Goal: Task Accomplishment & Management: Manage account settings

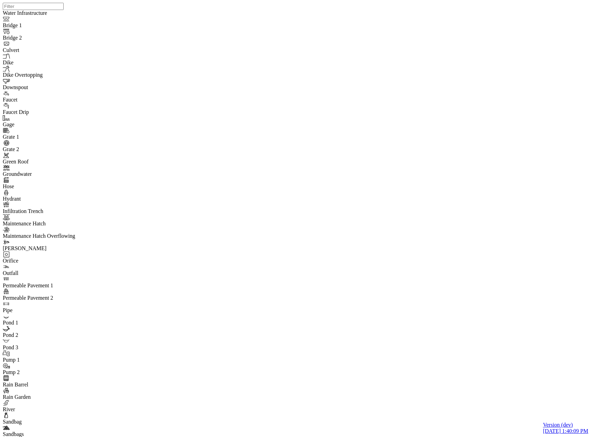
drag, startPoint x: 343, startPoint y: 30, endPoint x: 278, endPoint y: 62, distance: 72.2
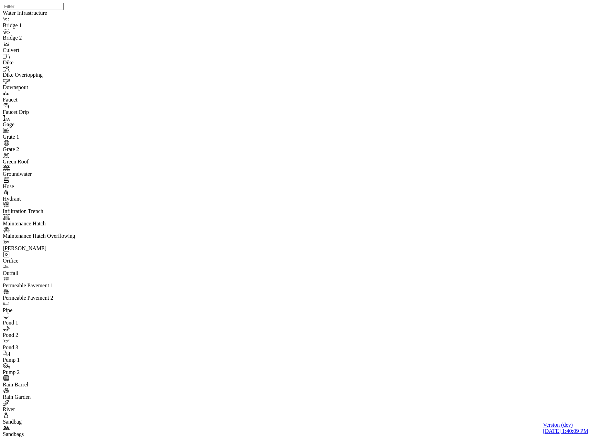
drag, startPoint x: 113, startPoint y: 38, endPoint x: 97, endPoint y: 93, distance: 57.6
type input "Test High Priority"
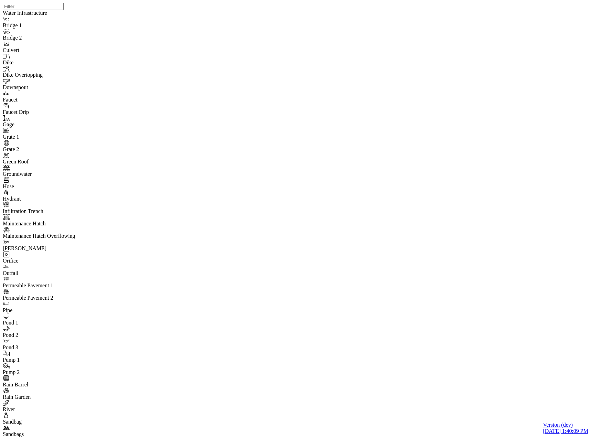
click at [336, 85] on span "High" at bounding box center [341, 82] width 11 height 6
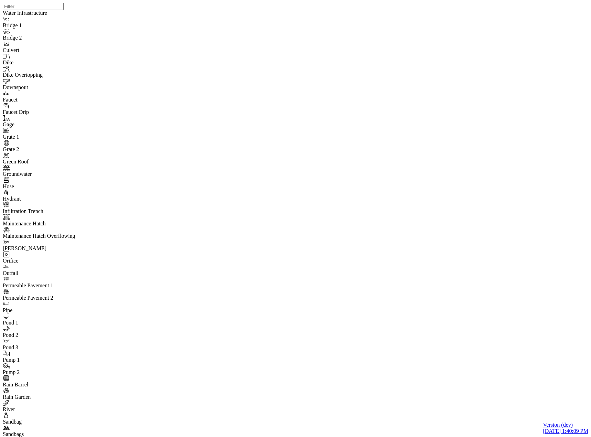
drag, startPoint x: 38, startPoint y: 74, endPoint x: 38, endPoint y: 66, distance: 8.3
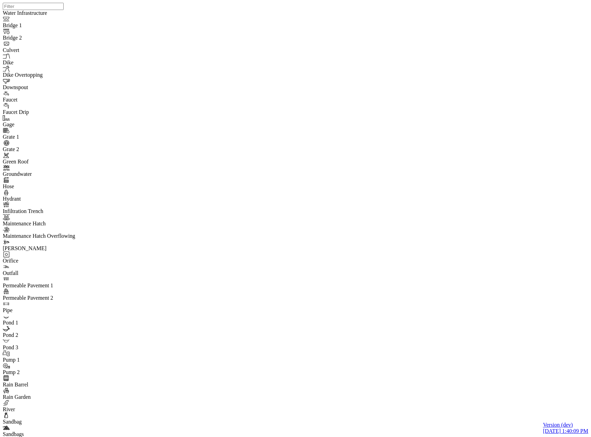
paste input "High Priority"
type input "Test High Priority"
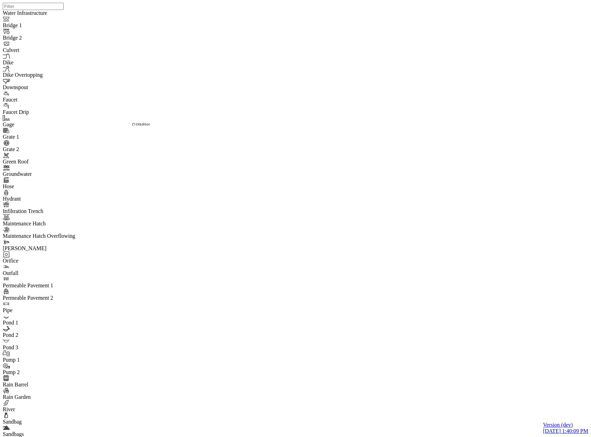
click at [340, 85] on div "High" at bounding box center [351, 82] width 31 height 6
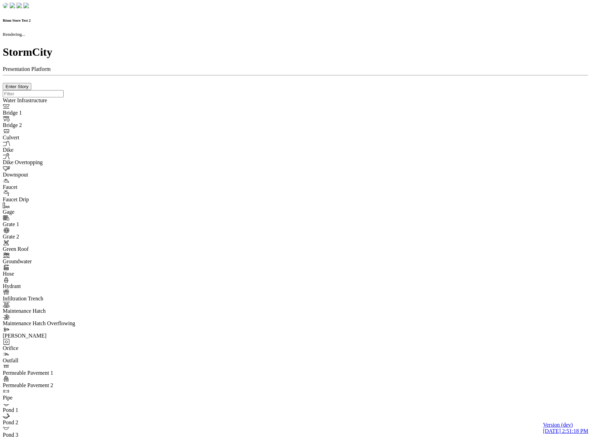
checkbox input "true"
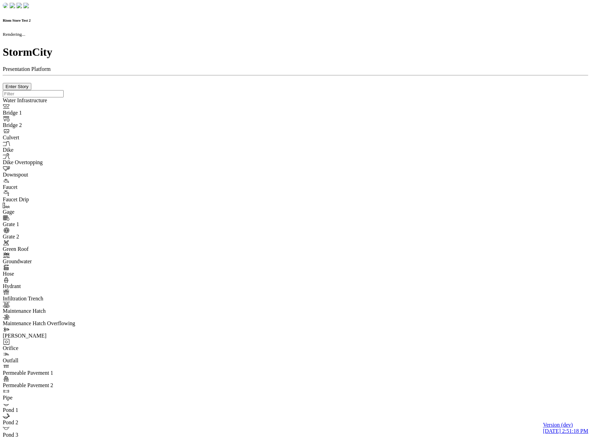
type input "0m"
type textarea "Depth = 0"
checkbox input "true"
select select "CIRCLE"
type input "7"
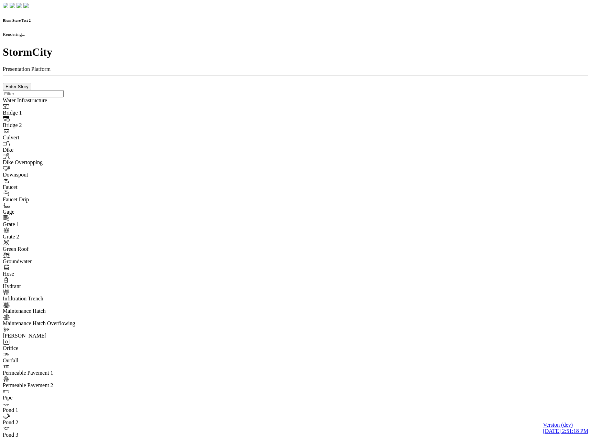
checkbox input "true"
type input "0"
type textarea "<i class="far fa-building"></i>"
type input "7"
select select "None"
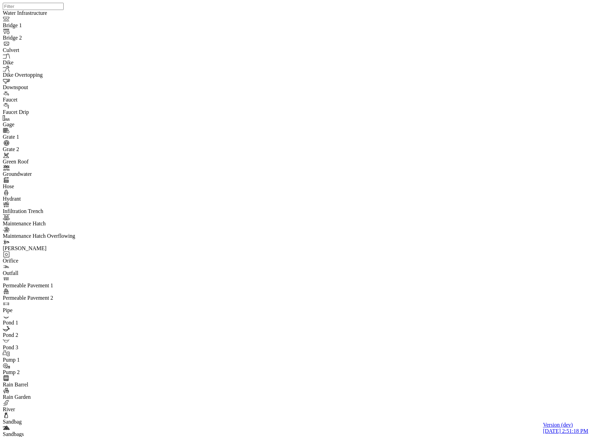
paste input "thread"
type input "Test High Priority"
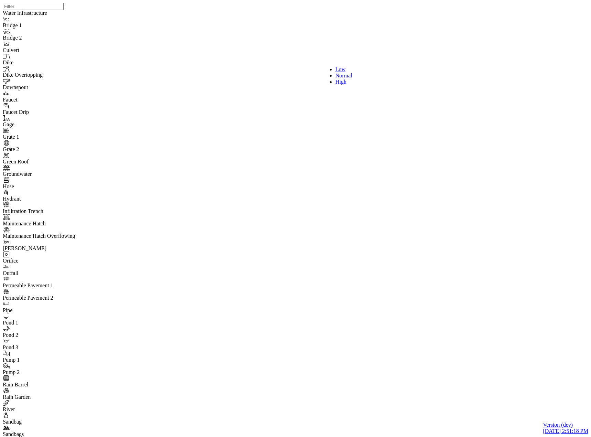
click at [338, 85] on div "High" at bounding box center [351, 82] width 31 height 6
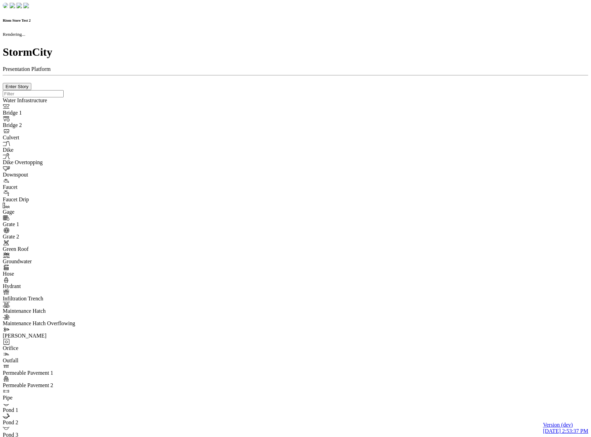
checkbox input "true"
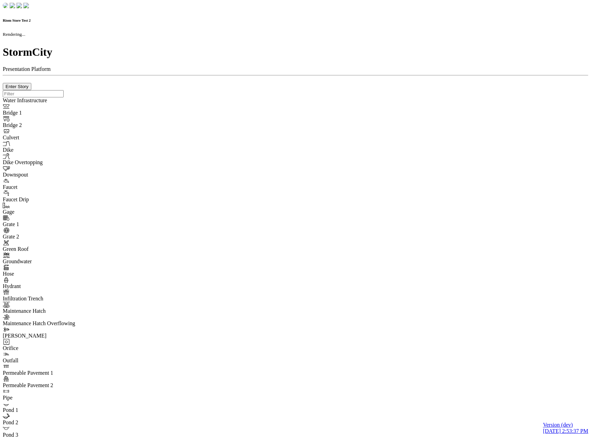
type input "0m"
type textarea "Depth = 0"
checkbox input "true"
select select "CIRCLE"
type input "7"
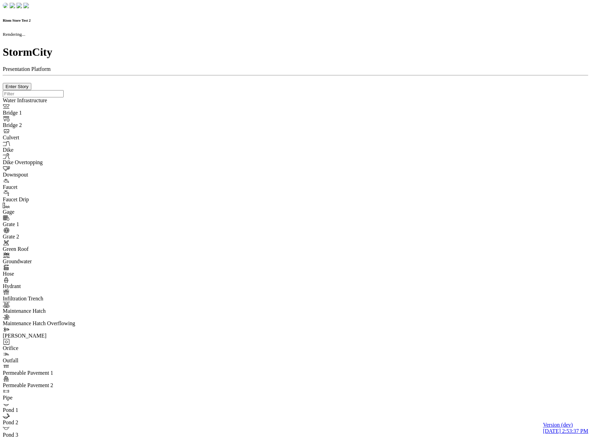
checkbox input "true"
type input "0"
type textarea "<i class="far fa-building"></i>"
type input "7"
select select "None"
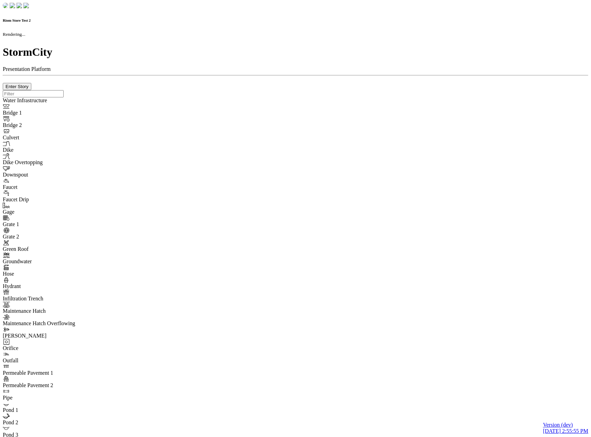
checkbox input "true"
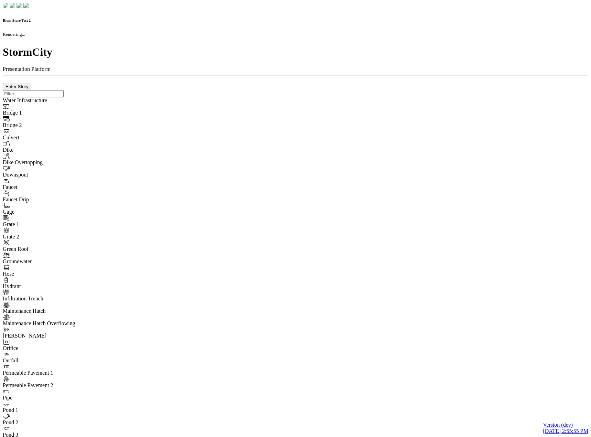
type input "0m"
type textarea "Depth = 0"
checkbox input "true"
select select "CIRCLE"
type input "7"
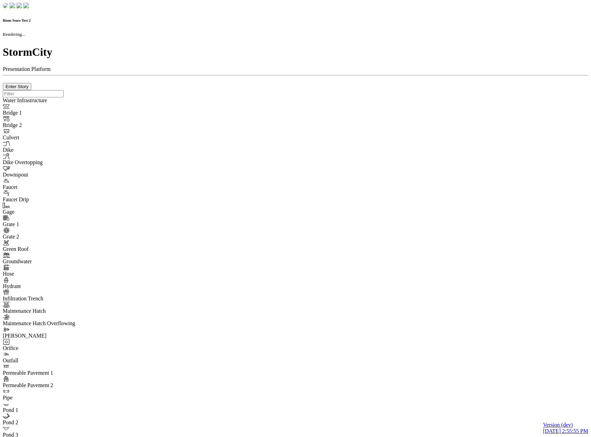
checkbox input "true"
type input "0"
type textarea "<i class="far fa-building"></i>"
checkbox input "true"
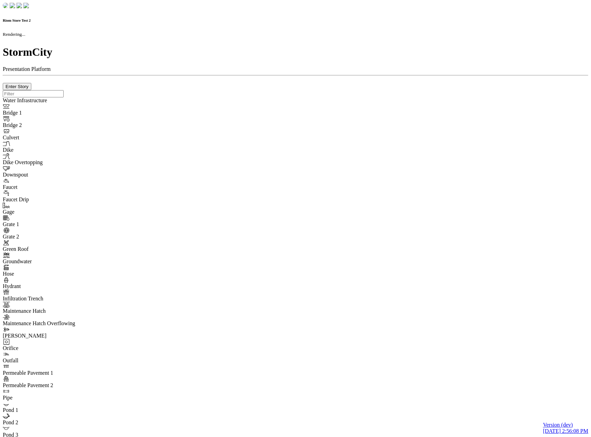
checkbox input "true"
type input "0m"
type textarea "Depth = 0"
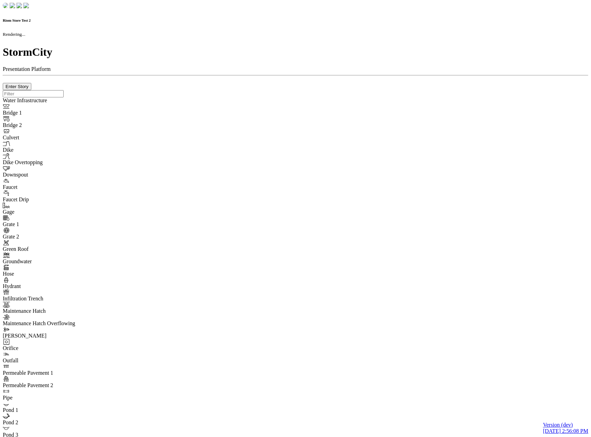
checkbox input "true"
select select "CIRCLE"
type input "7"
checkbox input "true"
type input "0"
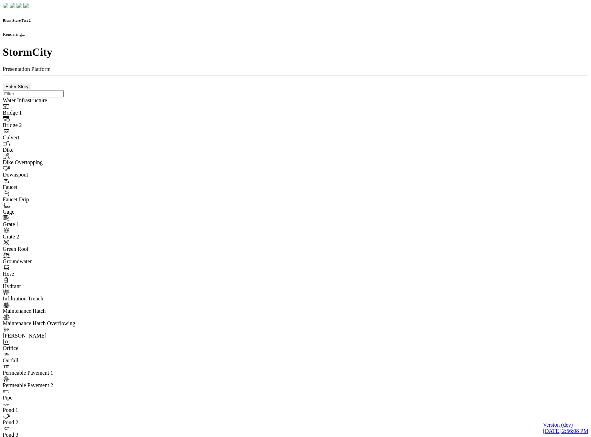
type textarea "<i class="far fa-building"></i>"
type input "7"
select select "None"
checkbox input "true"
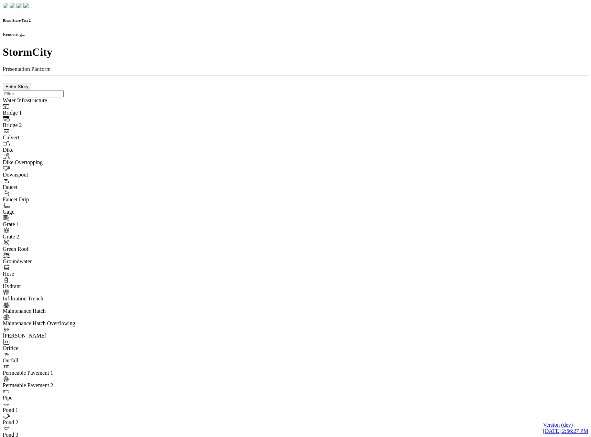
checkbox input "true"
type input "0m"
type textarea "Depth = 0"
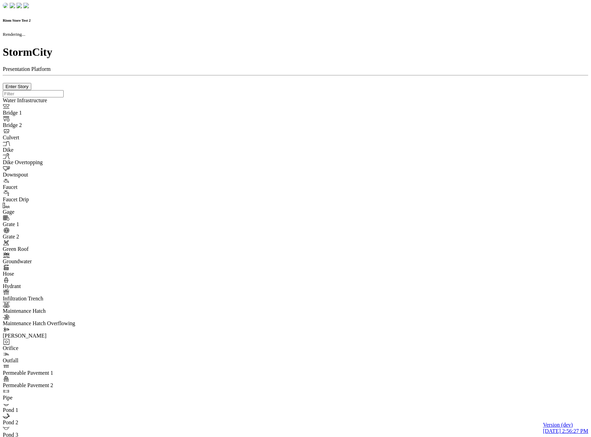
checkbox input "true"
select select "CIRCLE"
type input "7"
checkbox input "true"
type input "0"
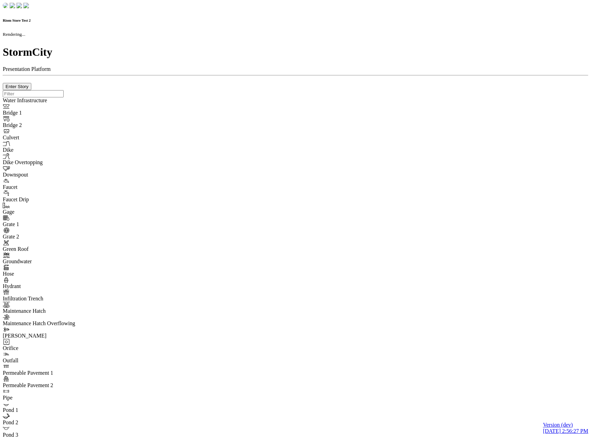
type textarea "<i class="far fa-building"></i>"
type input "7"
select select "None"
checkbox input "true"
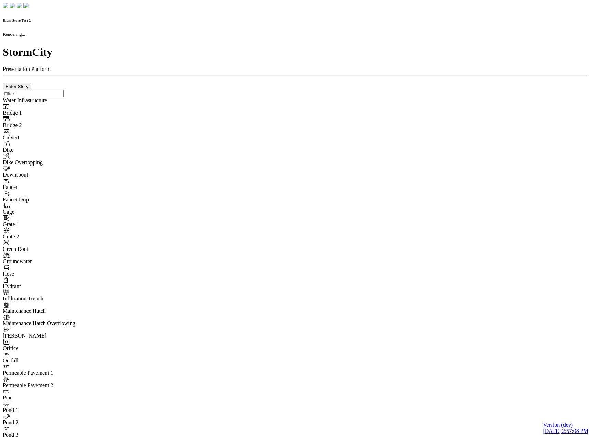
checkbox input "true"
type input "0m"
type textarea "Depth = 0"
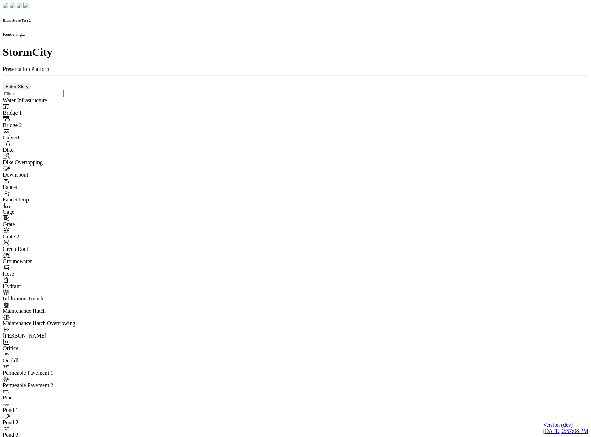
checkbox input "true"
select select "CIRCLE"
type input "7"
checkbox input "true"
type input "0"
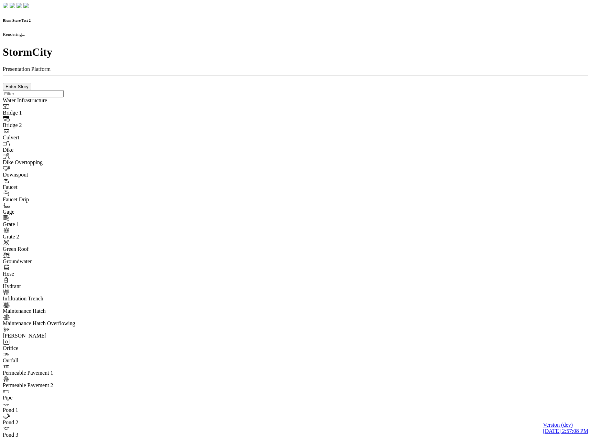
type textarea "<i class="far fa-building"></i>"
select select "None"
type input "7"
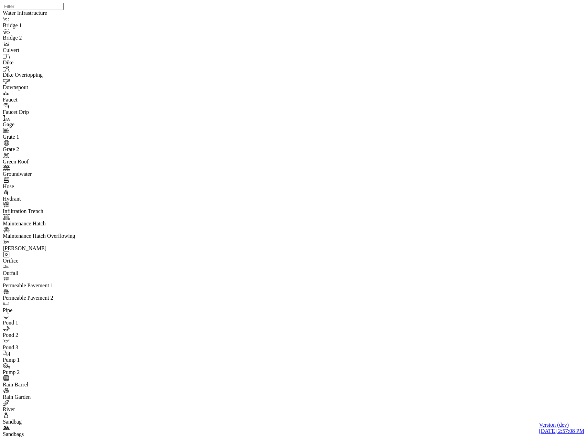
drag, startPoint x: 330, startPoint y: 52, endPoint x: 215, endPoint y: 148, distance: 150.5
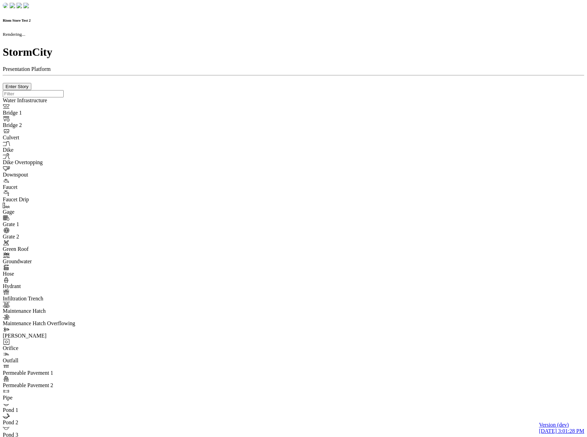
checkbox input "true"
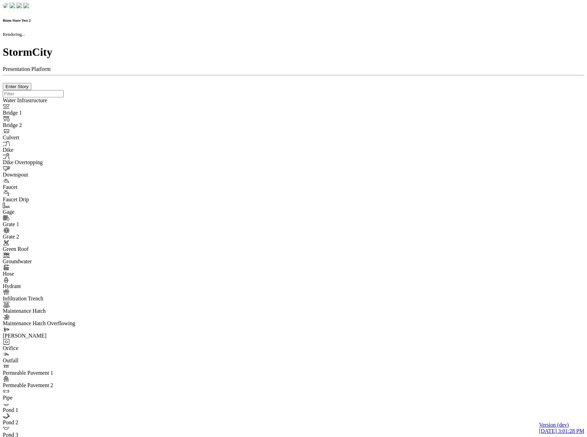
type input "0m"
type textarea "Depth = 0"
checkbox input "true"
select select "CIRCLE"
type input "7"
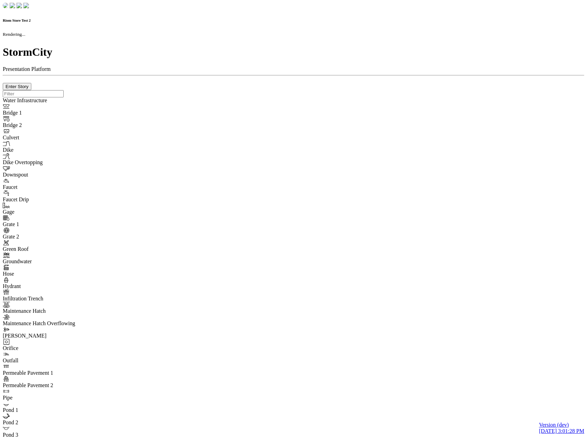
checkbox input "true"
type input "0"
type textarea "<i class="far fa-building"></i>"
type input "7"
select select "None"
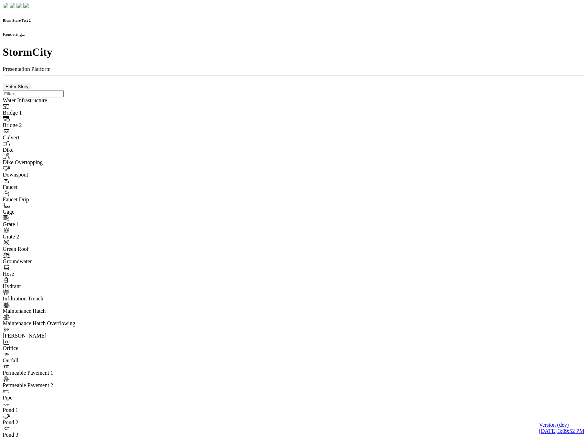
checkbox input "true"
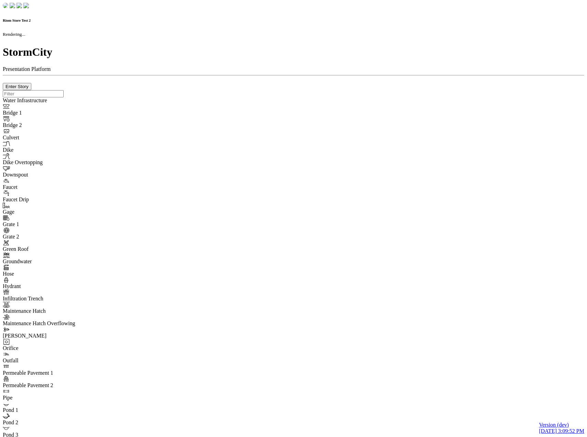
type input "0m"
type textarea "Depth = 0"
checkbox input "true"
select select "CIRCLE"
type input "7"
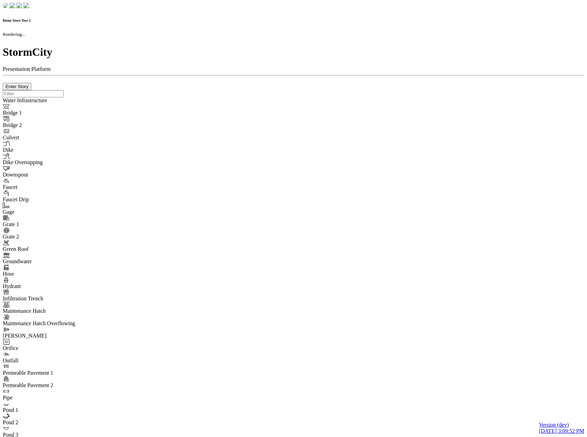
checkbox input "true"
type input "0"
select select "None"
type textarea "<i class="far fa-building"></i>"
type input "7"
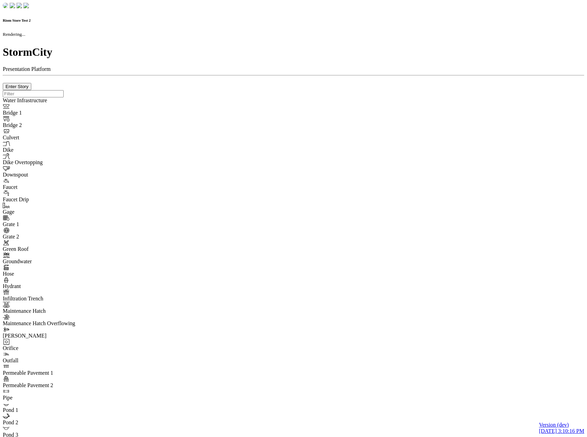
checkbox input "true"
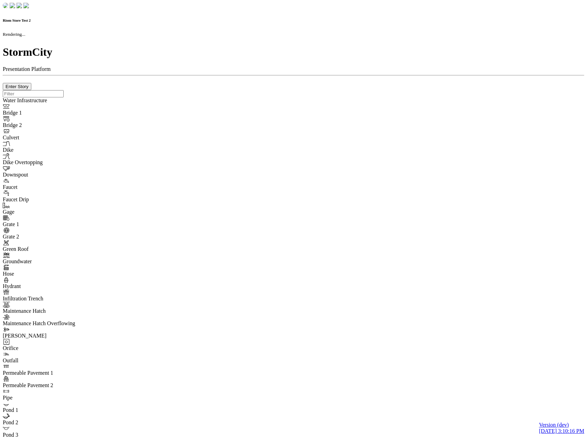
type input "0m"
type textarea "Depth = 0"
checkbox input "true"
select select "CIRCLE"
type input "7"
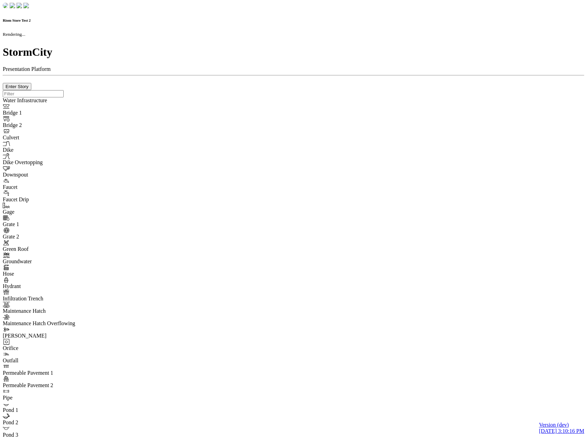
checkbox input "true"
type input "0"
select select "None"
type textarea "<i class="far fa-building"></i>"
type input "7"
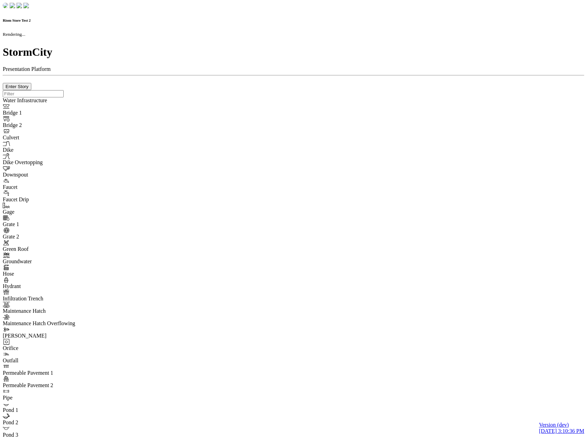
checkbox input "true"
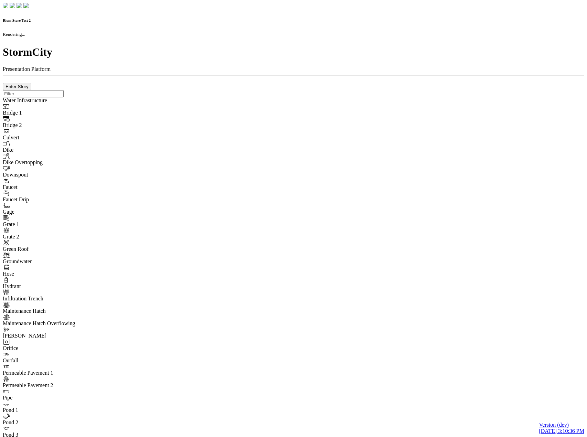
type input "0m"
type textarea "Depth = 0"
checkbox input "true"
select select "CIRCLE"
type input "7"
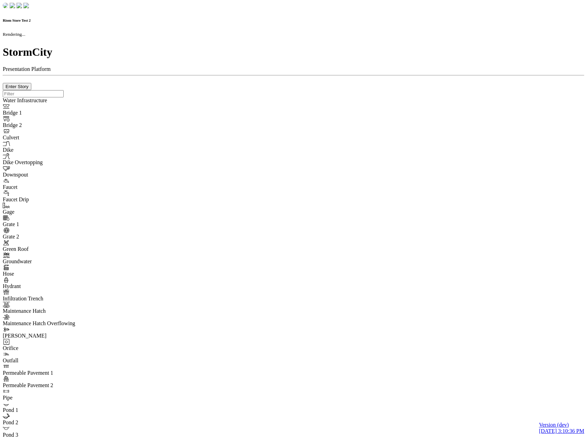
checkbox input "true"
type input "0"
select select "None"
type textarea "<i class="far fa-building"></i>"
type input "7"
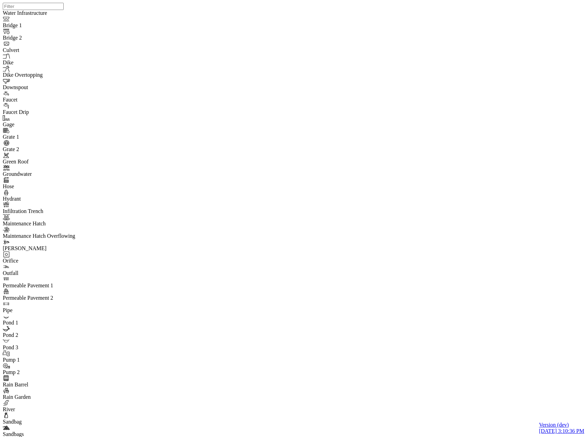
drag, startPoint x: 351, startPoint y: 30, endPoint x: 48, endPoint y: 36, distance: 303.4
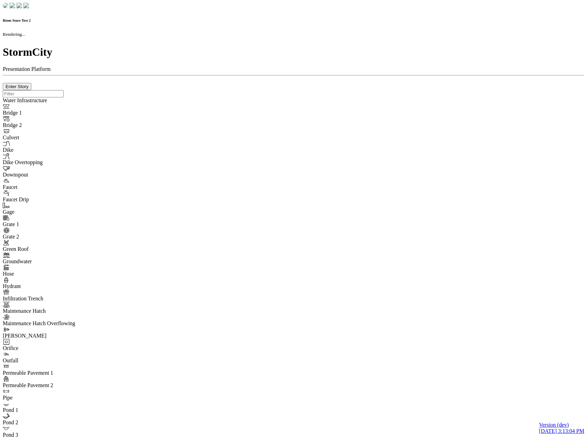
checkbox input "true"
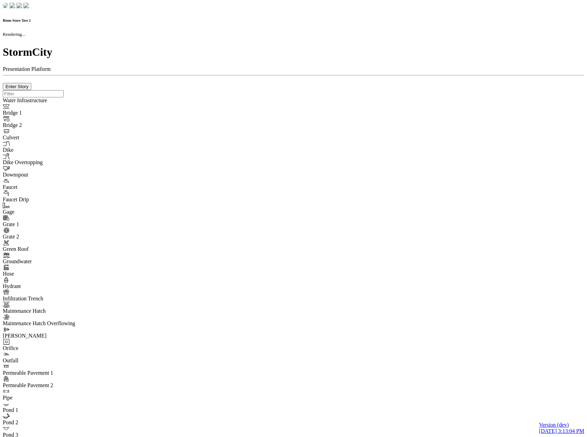
type input "0m"
type textarea "Depth = 0"
checkbox input "true"
select select "CIRCLE"
type input "7"
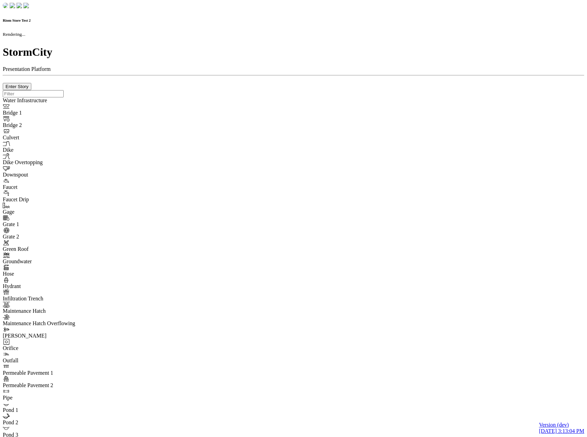
checkbox input "true"
type input "0"
type textarea "<i class="far fa-building"></i>"
type input "7"
select select "None"
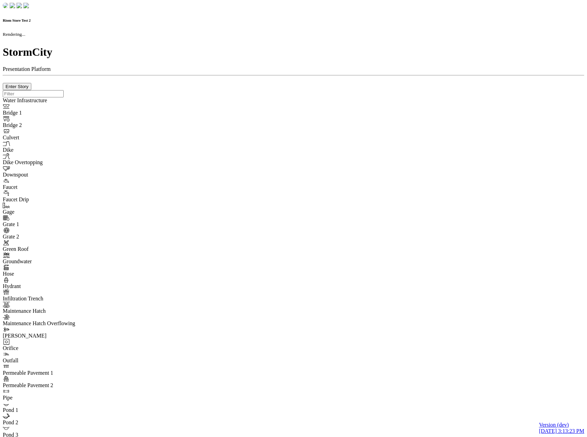
checkbox input "true"
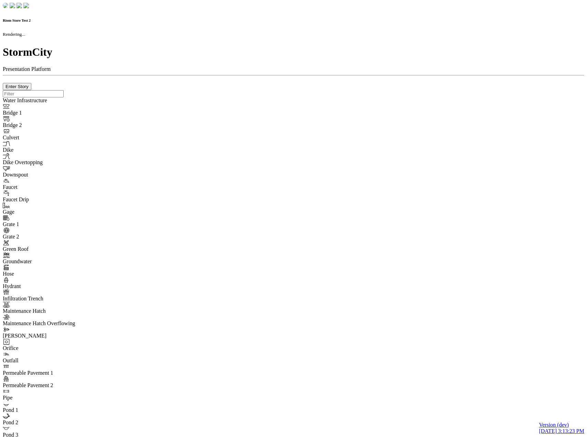
type input "0m"
type textarea "Depth = 0"
checkbox input "true"
select select "CIRCLE"
type input "7"
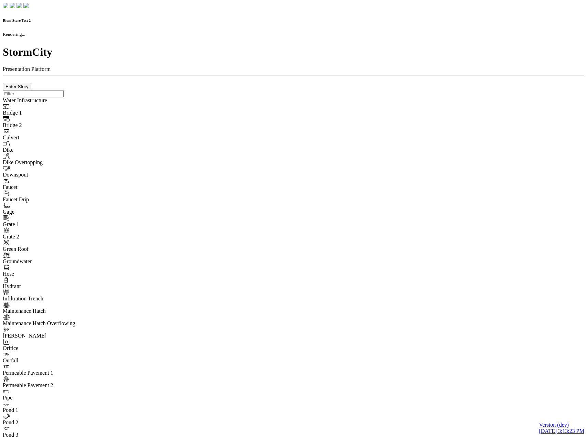
checkbox input "true"
type input "0"
select select "None"
type textarea "<i class="far fa-building"></i>"
type input "7"
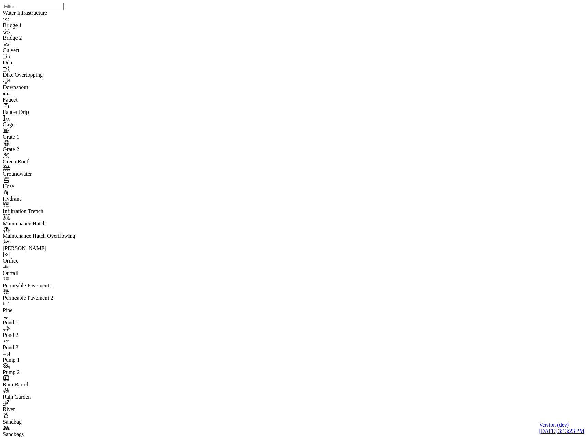
drag, startPoint x: 112, startPoint y: 37, endPoint x: 84, endPoint y: 98, distance: 67.0
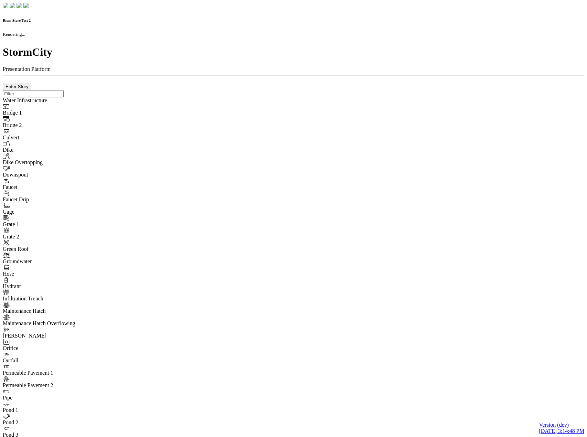
checkbox input "true"
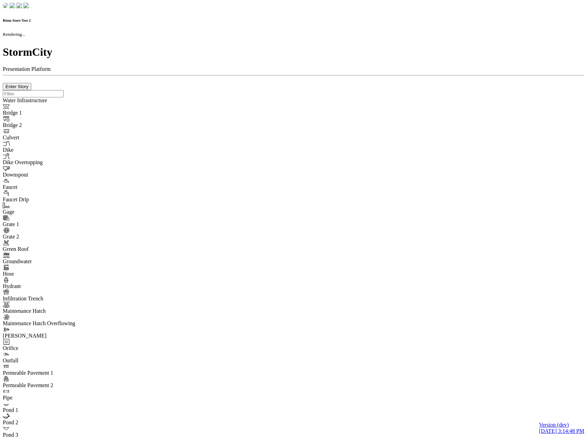
type input "0m"
type textarea "Depth = 0"
checkbox input "true"
select select "CIRCLE"
type input "7"
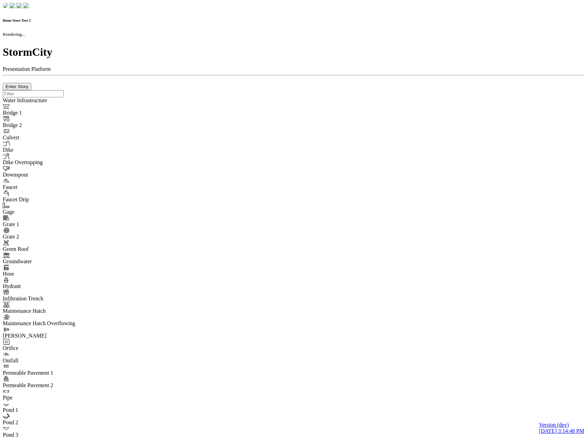
checkbox input "true"
type input "0"
type textarea "<i class="far fa-building"></i>"
select select "None"
type input "7"
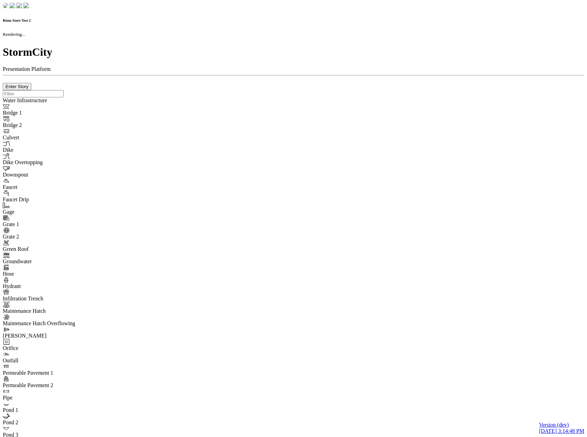
click at [276, 90] on div at bounding box center [294, 90] width 582 height 0
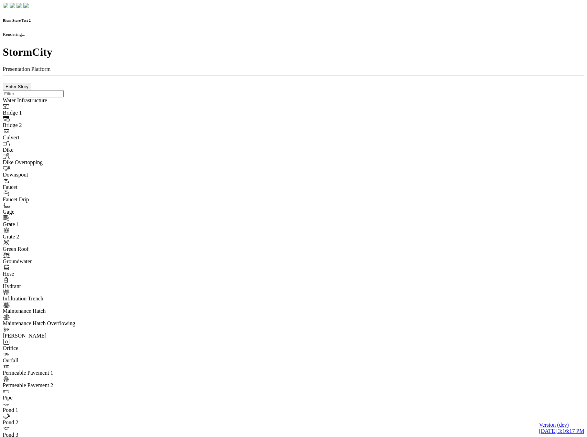
checkbox input "true"
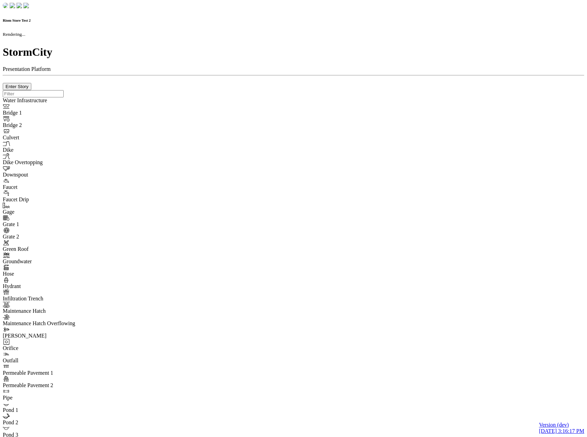
type input "0m"
type textarea "Depth = 0"
checkbox input "true"
select select "CIRCLE"
type input "7"
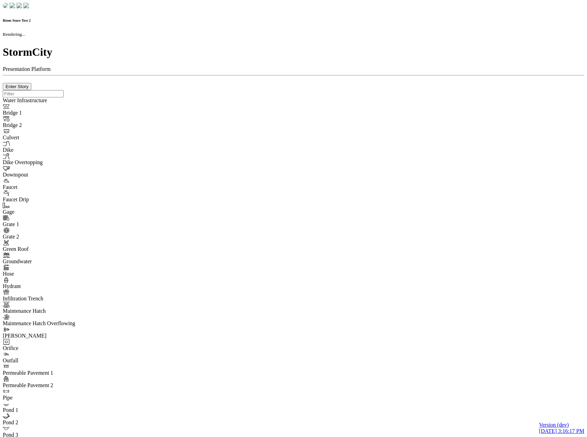
checkbox input "true"
type input "0"
type textarea "<i class="far fa-building"></i>"
type input "7"
select select "None"
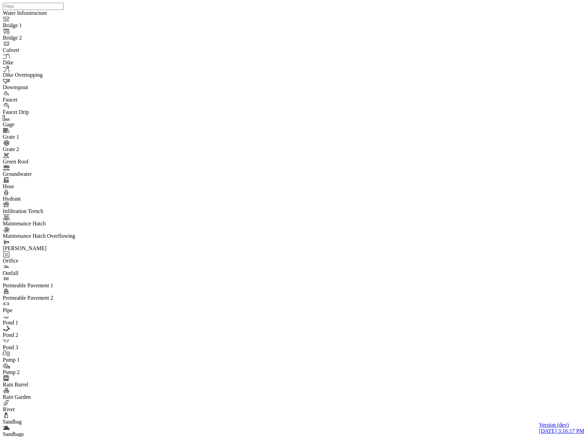
drag, startPoint x: 158, startPoint y: 100, endPoint x: 155, endPoint y: 113, distance: 13.4
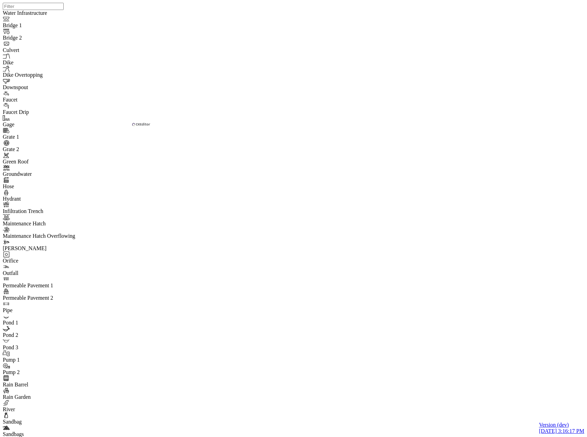
drag, startPoint x: 159, startPoint y: 85, endPoint x: 164, endPoint y: 110, distance: 25.7
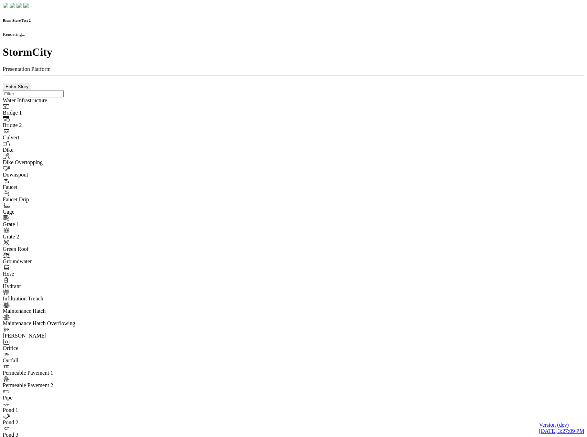
checkbox input "true"
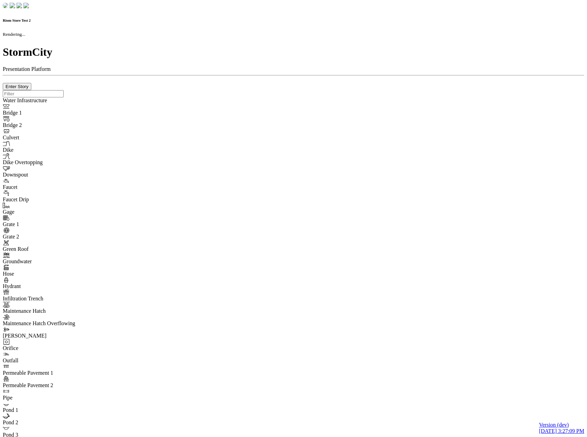
type input "0m"
type textarea "Depth = 0"
checkbox input "true"
select select "CIRCLE"
type input "7"
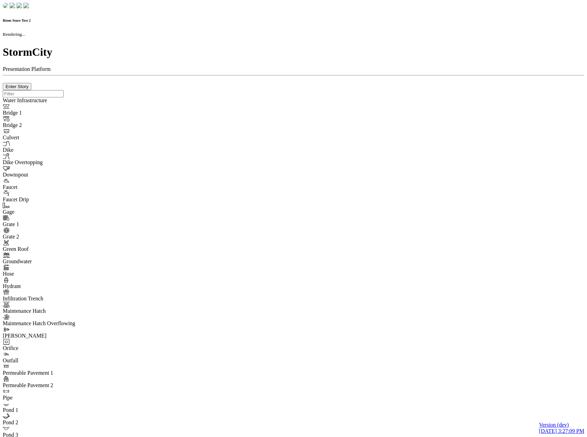
checkbox input "true"
type input "0"
select select "None"
type textarea "<i class="far fa-building"></i>"
type input "7"
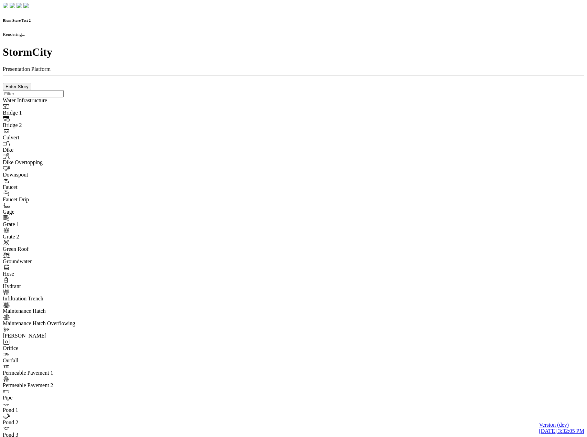
checkbox input "true"
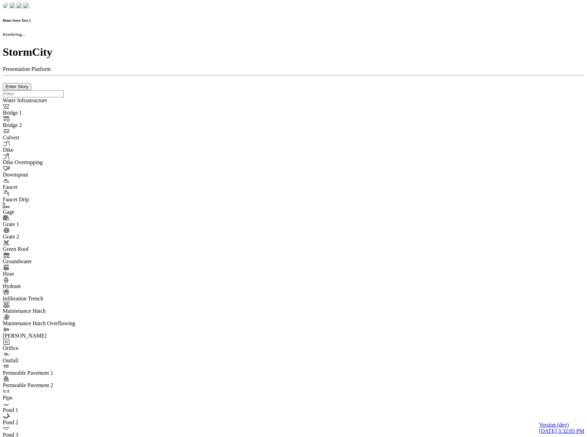
type input "0m"
type textarea "Depth = 0"
checkbox input "true"
select select "CIRCLE"
type input "7"
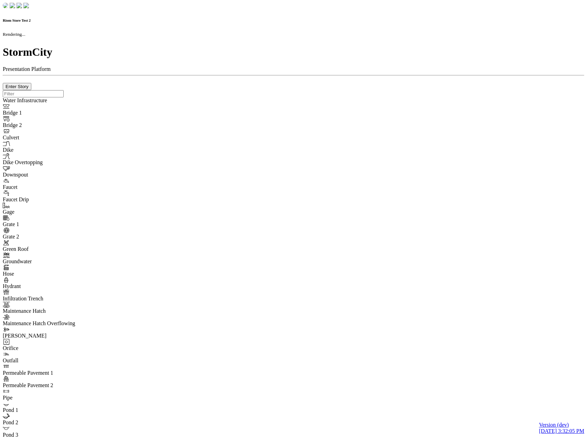
checkbox input "true"
type input "0"
type textarea "<i class="far fa-building"></i>"
type input "7"
select select "None"
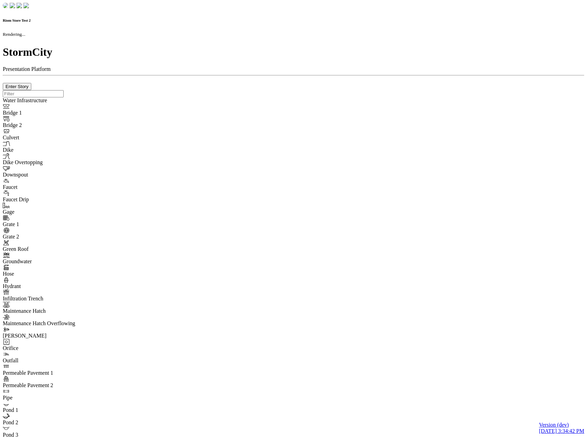
checkbox input "true"
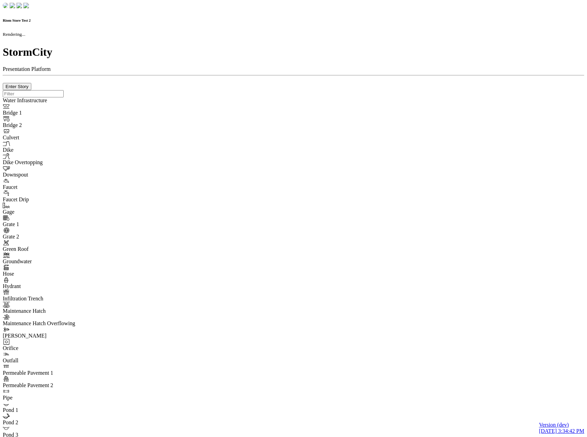
type input "0m"
type textarea "Depth = 0"
checkbox input "true"
select select "CIRCLE"
type input "7"
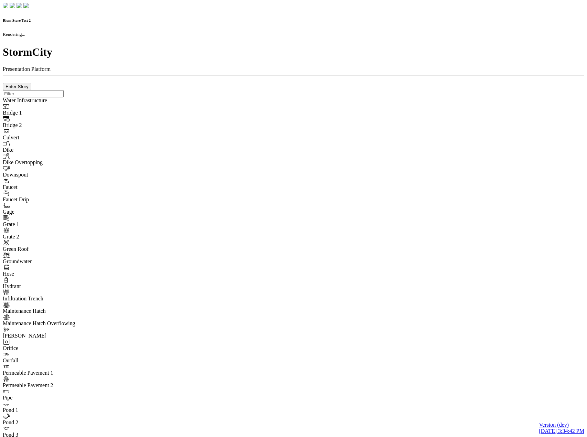
checkbox input "true"
type input "0"
select select "None"
type textarea "<i class="far fa-building"></i>"
type input "7"
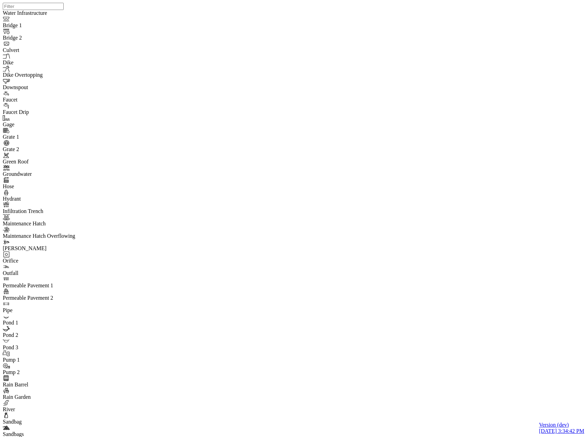
drag, startPoint x: 109, startPoint y: 40, endPoint x: 110, endPoint y: 129, distance: 88.8
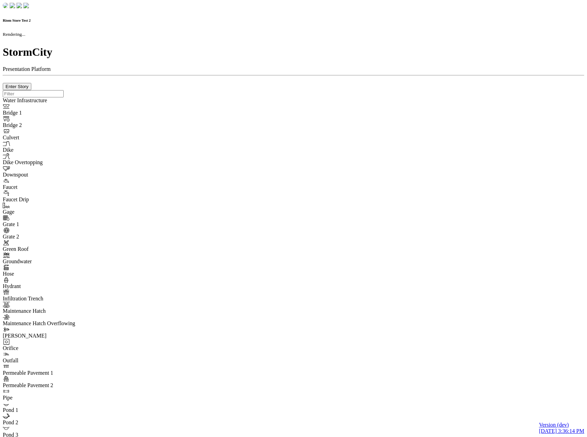
checkbox input "true"
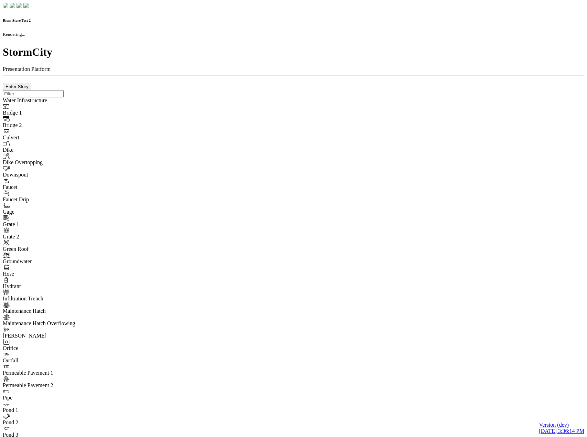
type input "0m"
type textarea "Depth = 0"
checkbox input "true"
select select "CIRCLE"
type input "7"
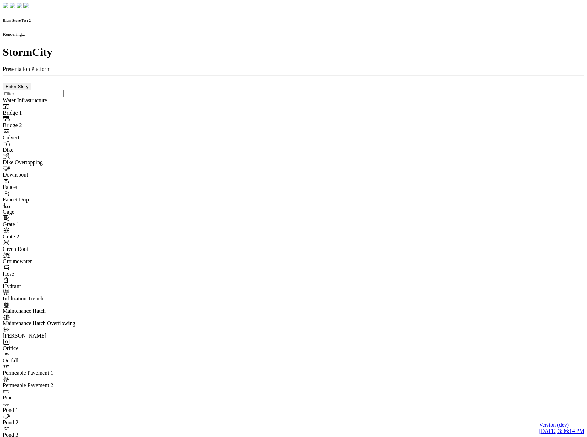
checkbox input "true"
type input "0"
select select "None"
type textarea "<i class="far fa-building"></i>"
type input "7"
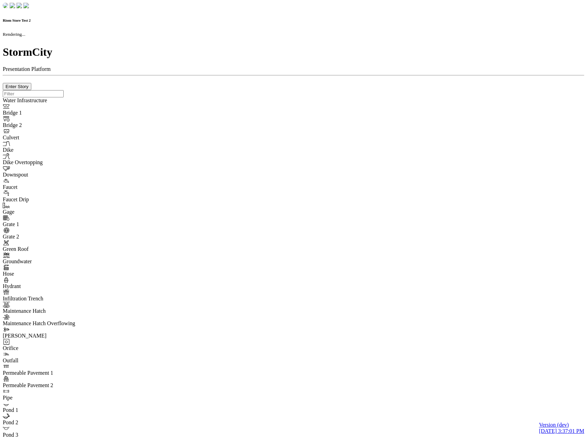
checkbox input "true"
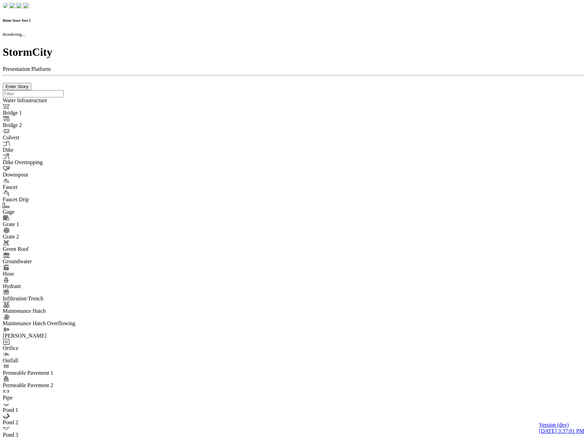
type input "0m"
type textarea "Depth = 0"
checkbox input "true"
select select "CIRCLE"
type input "7"
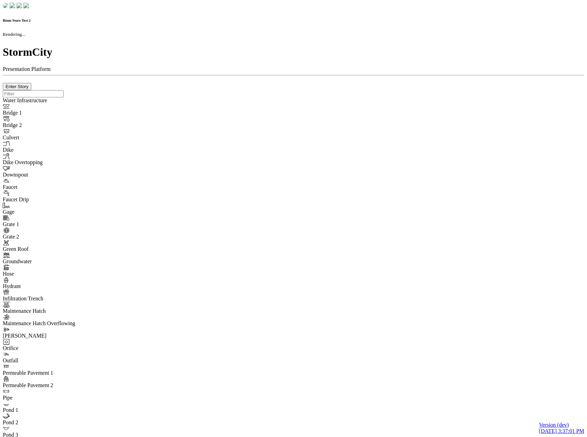
checkbox input "true"
type input "0"
type textarea "<i class="far fa-building"></i>"
select select "None"
type input "7"
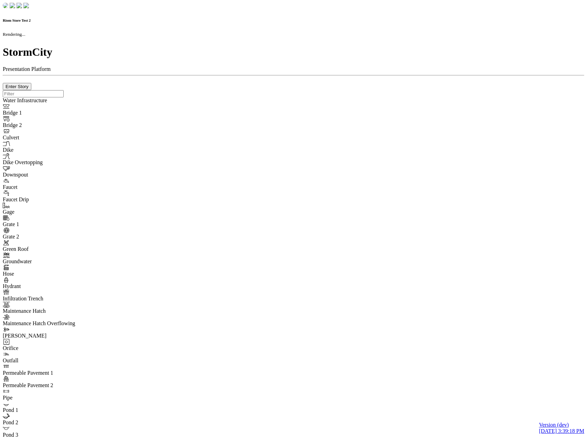
checkbox input "true"
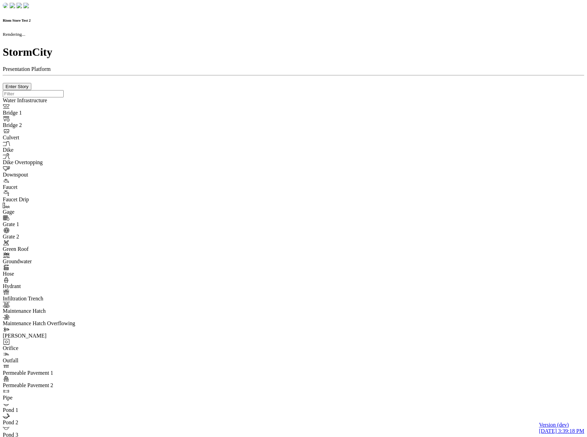
type input "0m"
type textarea "Depth = 0"
checkbox input "true"
select select "CIRCLE"
type input "7"
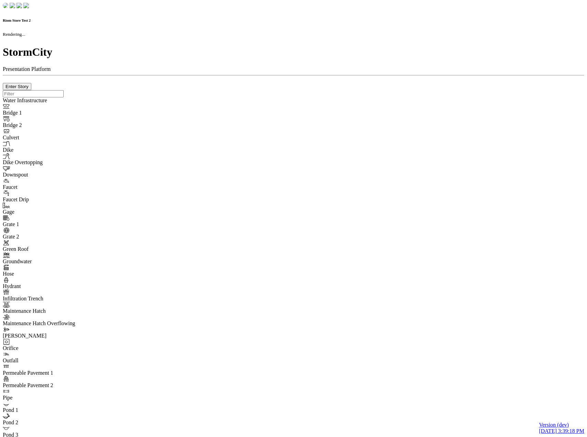
checkbox input "true"
type input "0"
type textarea "<i class="far fa-building"></i>"
type input "7"
select select "None"
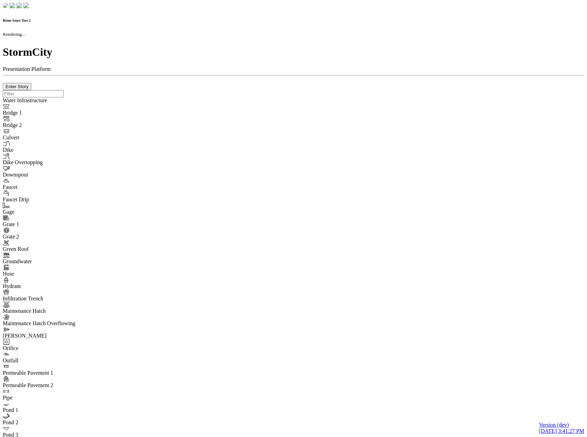
checkbox input "true"
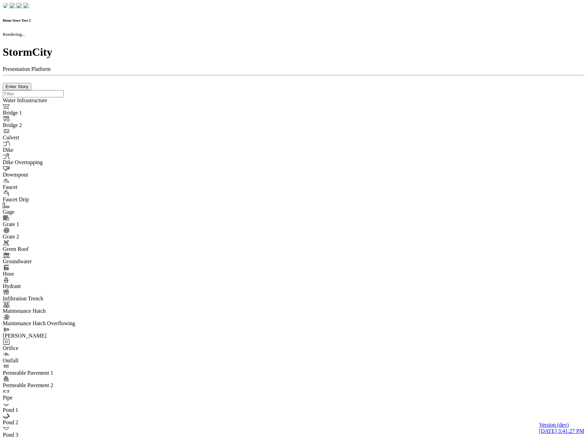
type input "0m"
type textarea "Depth = 0"
checkbox input "true"
select select "CIRCLE"
type input "7"
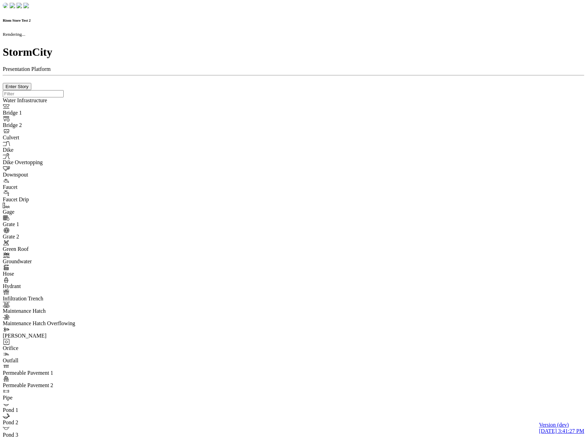
checkbox input "true"
type input "0"
type textarea "<i class="far fa-building"></i>"
type input "7"
select select "None"
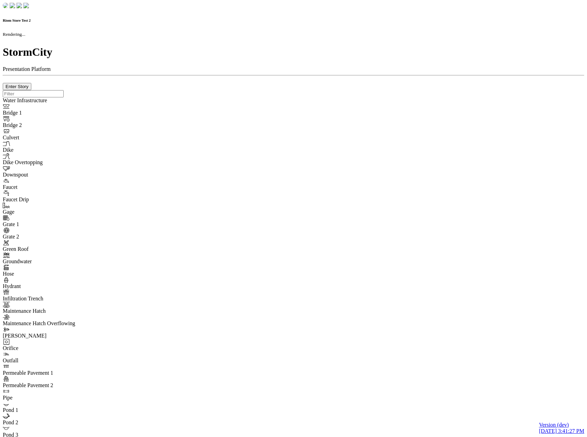
click at [295, 90] on div at bounding box center [294, 90] width 582 height 0
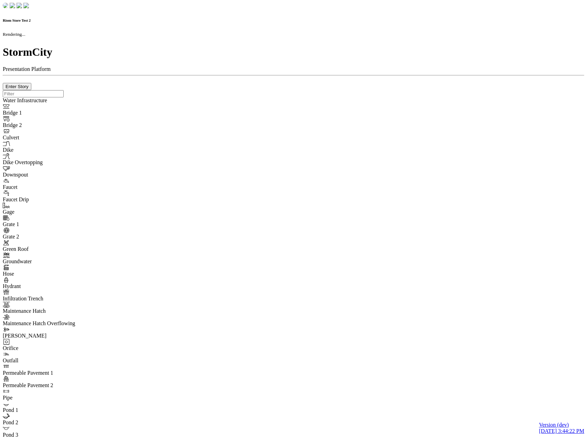
checkbox input "true"
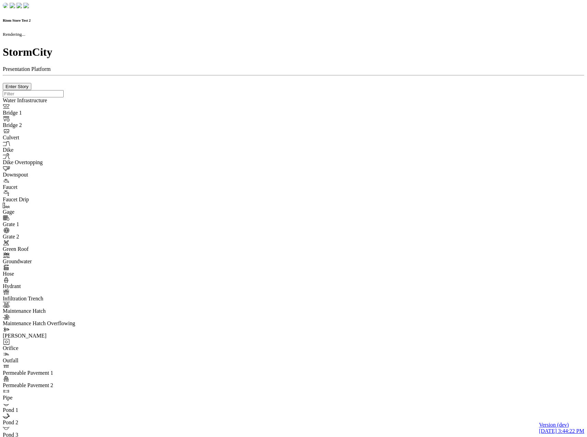
type input "0m"
type textarea "Depth = 0"
checkbox input "true"
select select "CIRCLE"
type input "7"
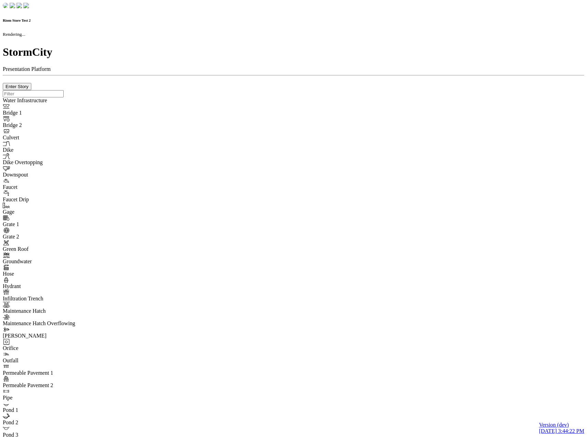
checkbox input "true"
type input "0"
select select "None"
type textarea "<i class="far fa-building"></i>"
type input "7"
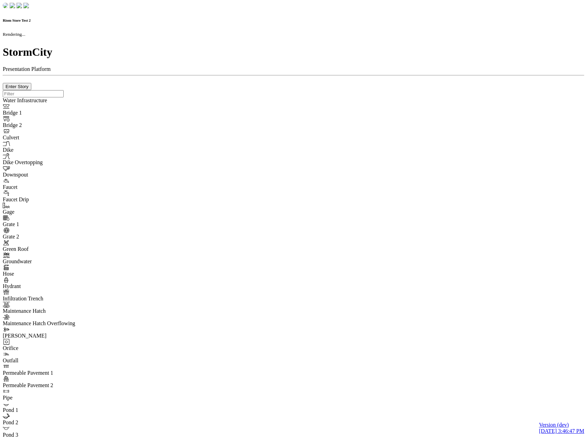
checkbox input "true"
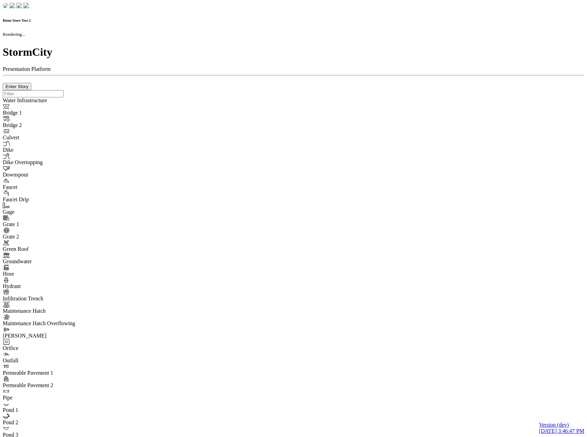
type input "0m"
type textarea "Depth = 0"
checkbox input "true"
select select "CIRCLE"
type input "7"
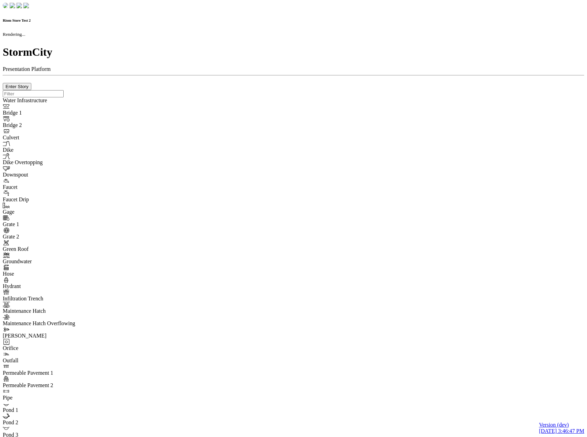
checkbox input "true"
type input "0"
select select "None"
type textarea "<i class="far fa-building"></i>"
type input "7"
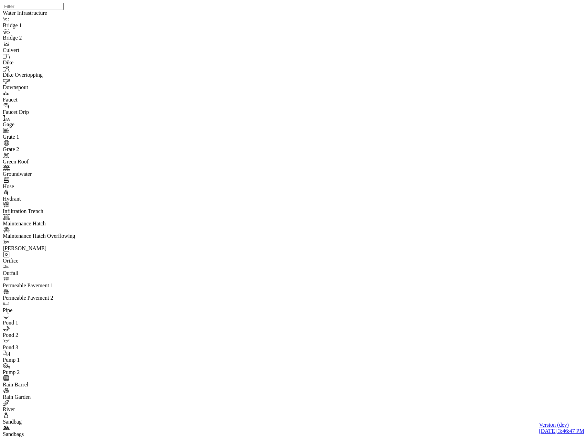
click at [135, 93] on div at bounding box center [296, 210] width 587 height 420
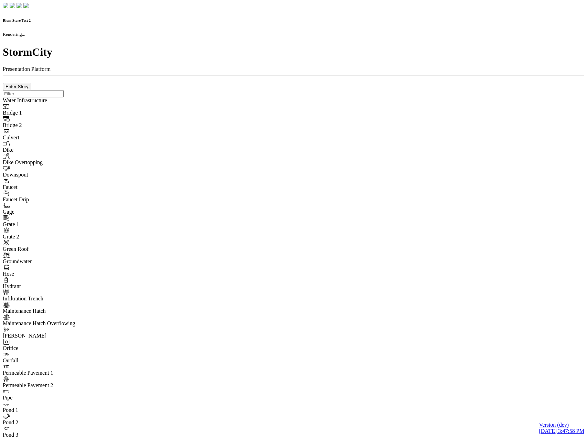
checkbox input "true"
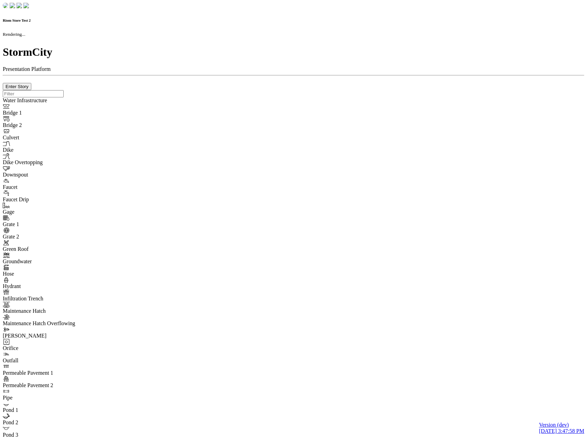
type input "0m"
type textarea "Depth = 0"
checkbox input "true"
select select "CIRCLE"
type input "7"
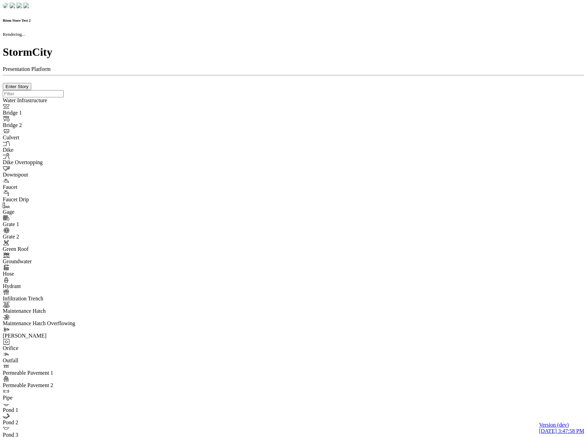
checkbox input "true"
type input "0"
type textarea "<i class="far fa-building"></i>"
type input "7"
select select "None"
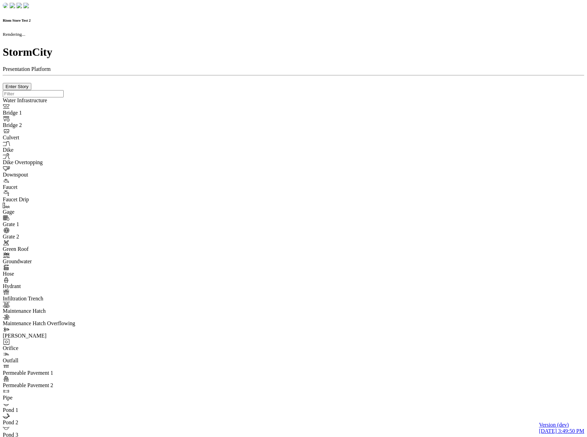
checkbox input "true"
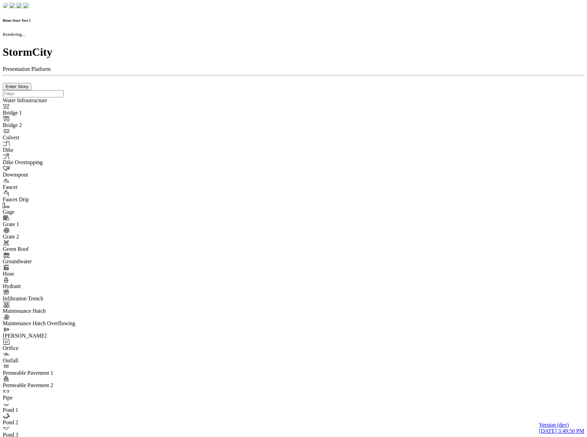
type input "0m"
type textarea "Depth = 0"
checkbox input "true"
select select "CIRCLE"
type input "7"
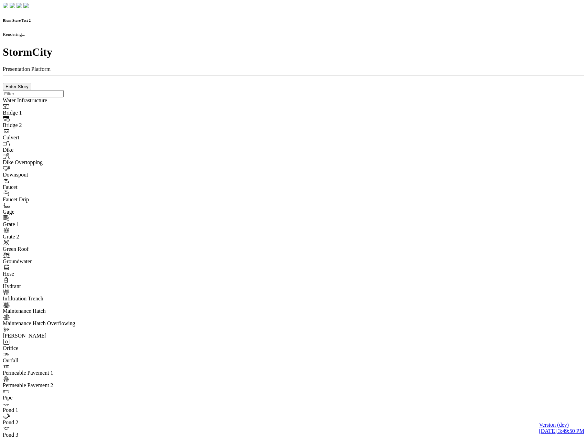
checkbox input "true"
type input "0"
select select "None"
type textarea "<i class="far fa-building"></i>"
type input "7"
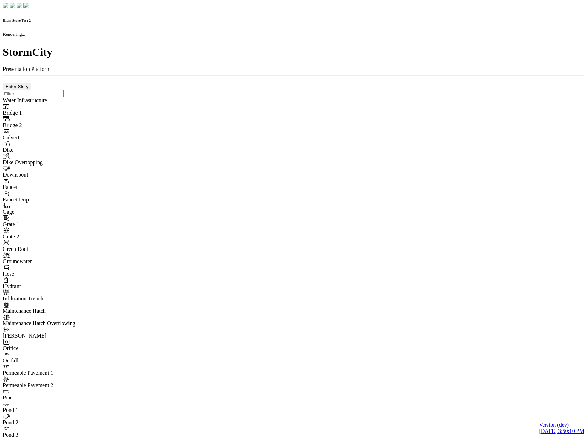
checkbox input "true"
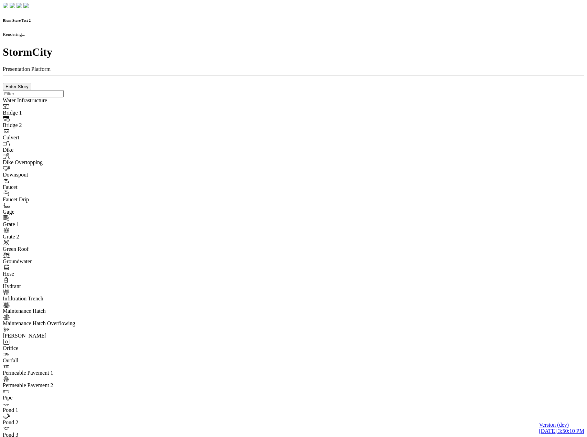
type input "0m"
type textarea "Depth = 0"
checkbox input "true"
select select "CIRCLE"
type input "7"
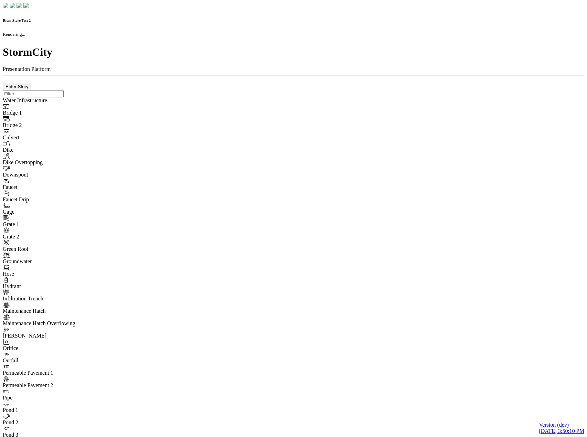
checkbox input "true"
type input "0"
type textarea "<i class="far fa-building"></i>"
type input "7"
select select "None"
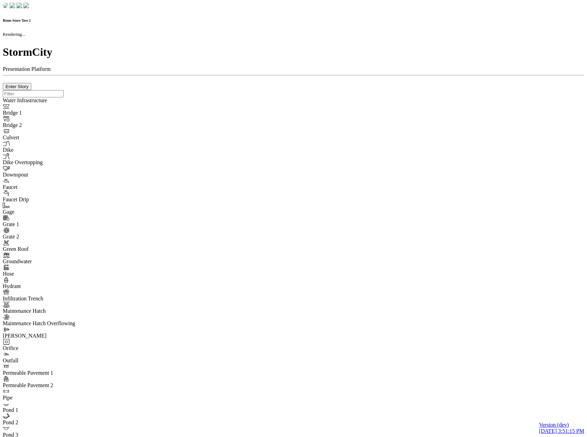
checkbox input "true"
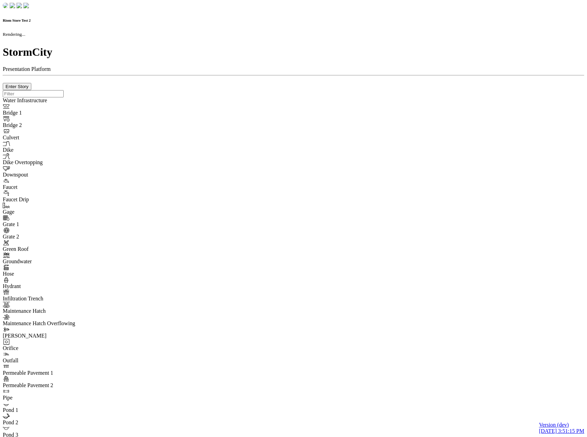
type input "0m"
type textarea "Depth = 0"
checkbox input "true"
select select "CIRCLE"
type input "7"
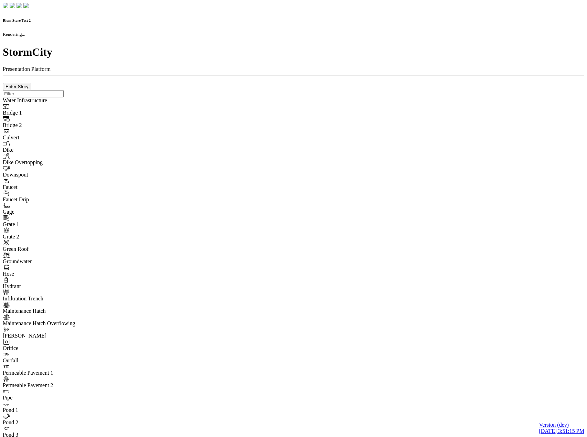
checkbox input "true"
type input "0"
type textarea "<i class="far fa-building"></i>"
type input "7"
select select "None"
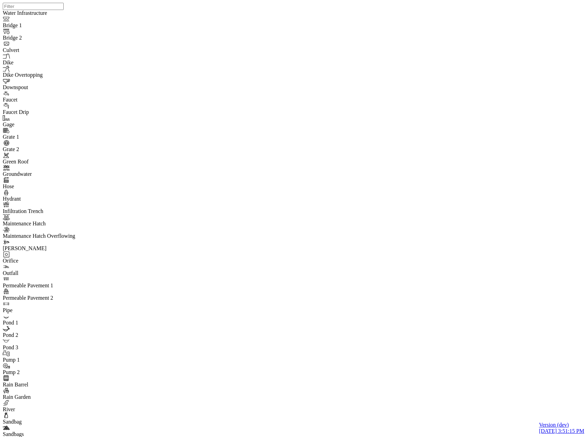
drag, startPoint x: 114, startPoint y: 40, endPoint x: 143, endPoint y: 71, distance: 42.1
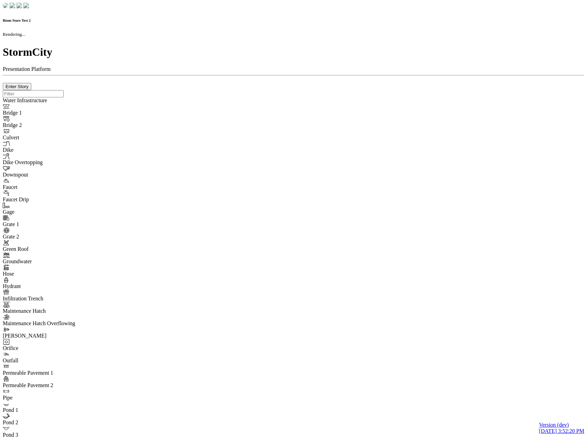
checkbox input "true"
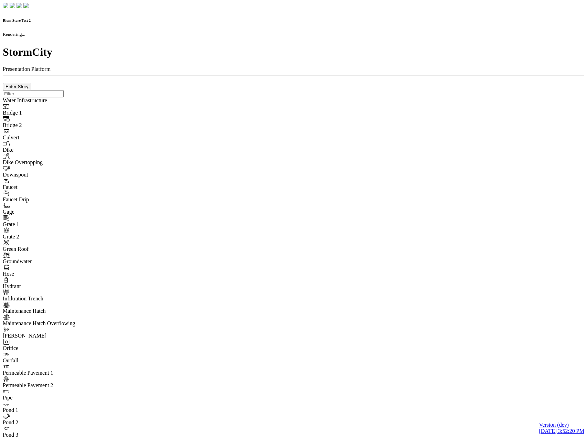
type input "0m"
type textarea "Depth = 0"
checkbox input "true"
select select "CIRCLE"
type input "7"
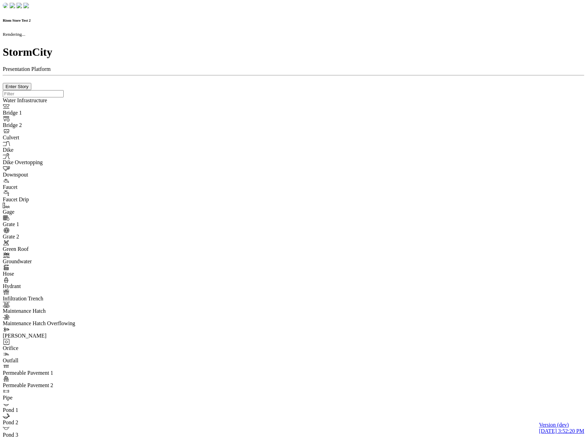
checkbox input "true"
type input "0"
select select "None"
type textarea "<i class="far fa-building"></i>"
type input "7"
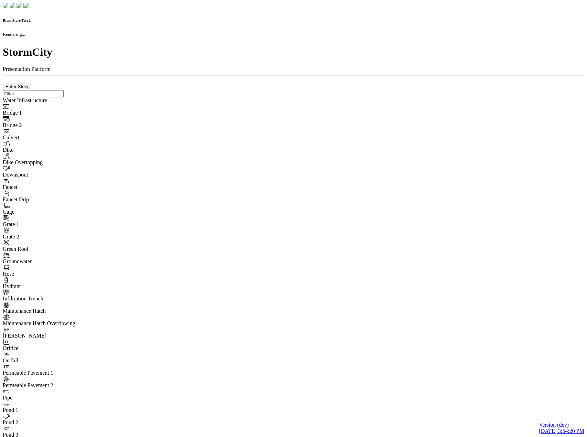
checkbox input "true"
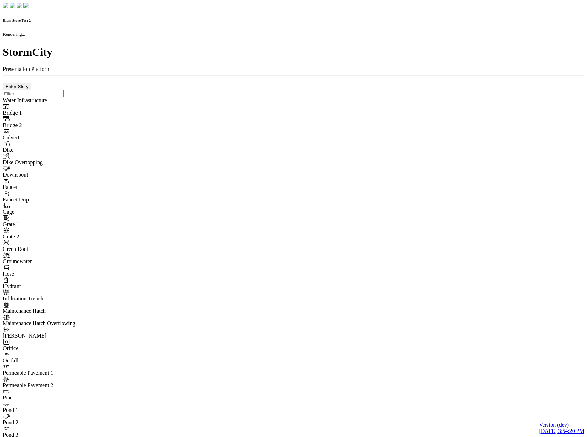
type input "0m"
type textarea "Depth = 0"
checkbox input "true"
select select "CIRCLE"
type input "7"
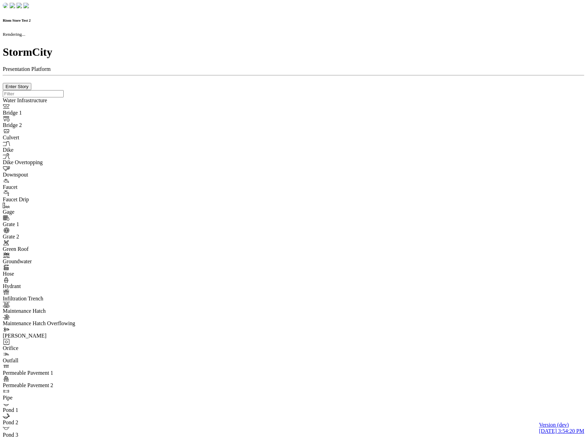
checkbox input "true"
type input "0"
type textarea "<i class="far fa-building"></i>"
type input "7"
select select "None"
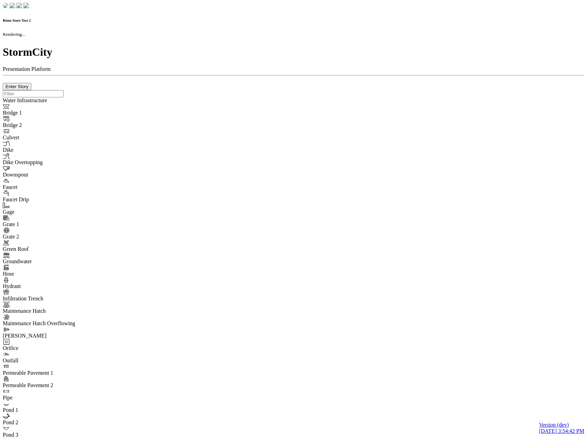
checkbox input "true"
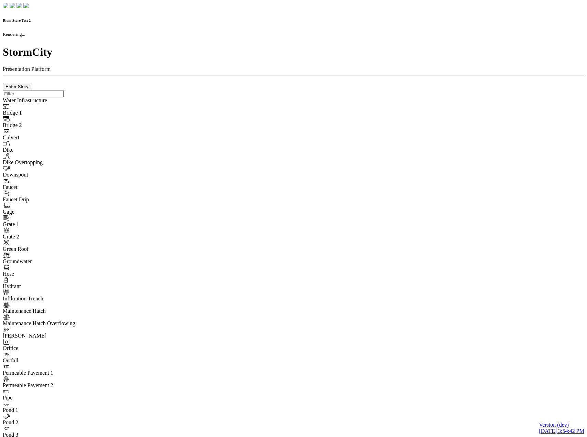
type input "0m"
type textarea "Depth = 0"
checkbox input "true"
select select "CIRCLE"
type input "7"
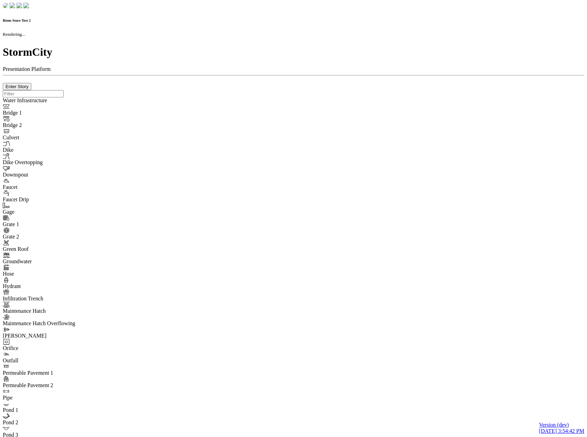
checkbox input "true"
type input "0"
type textarea "<i class="far fa-building"></i>"
type input "7"
select select "None"
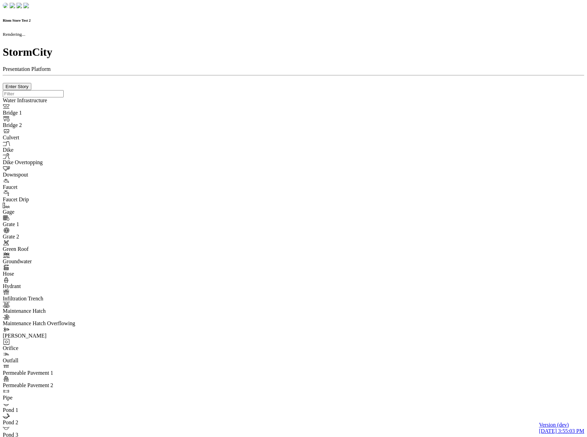
checkbox input "true"
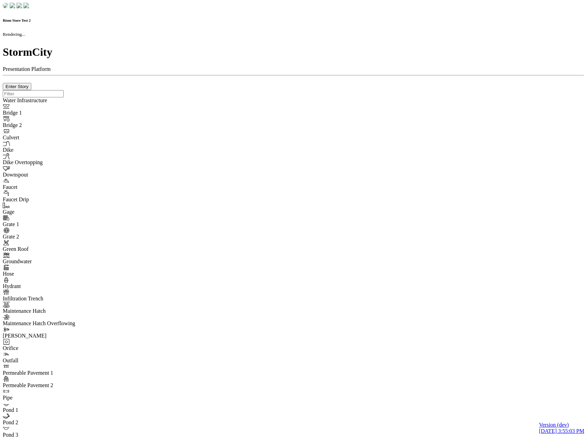
type input "0m"
type textarea "Depth = 0"
checkbox input "true"
select select "CIRCLE"
type input "7"
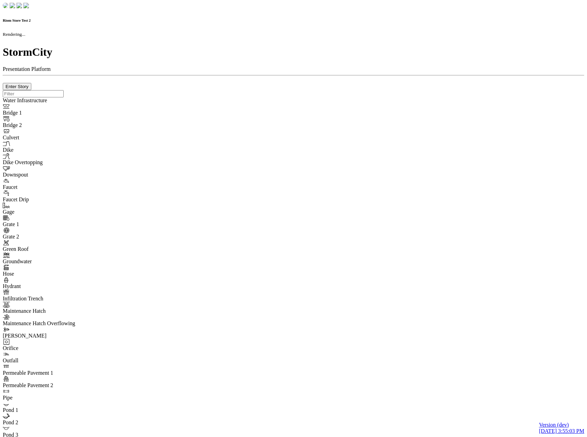
checkbox input "true"
type input "0"
type textarea "<i class="far fa-building"></i>"
type input "7"
select select "None"
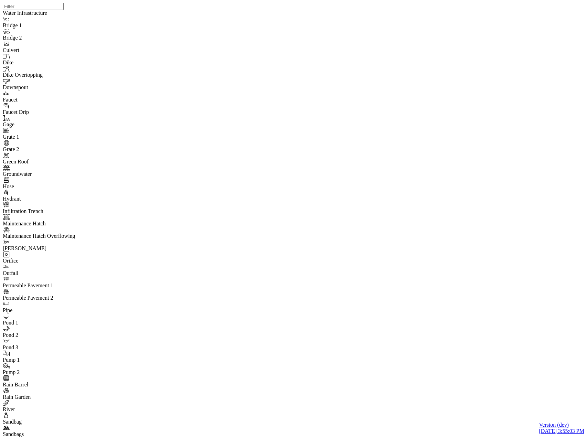
drag, startPoint x: 107, startPoint y: 42, endPoint x: 121, endPoint y: 54, distance: 17.9
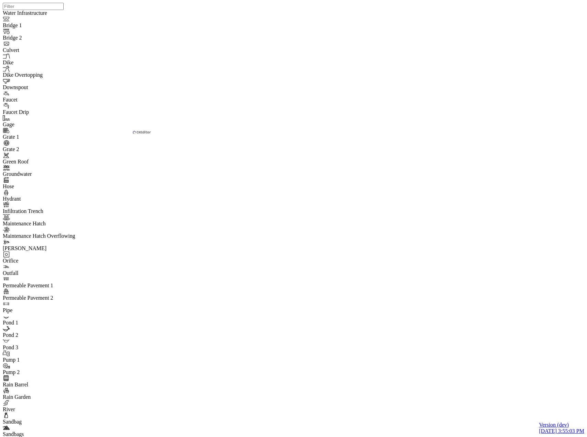
drag, startPoint x: 347, startPoint y: 28, endPoint x: 109, endPoint y: 99, distance: 248.1
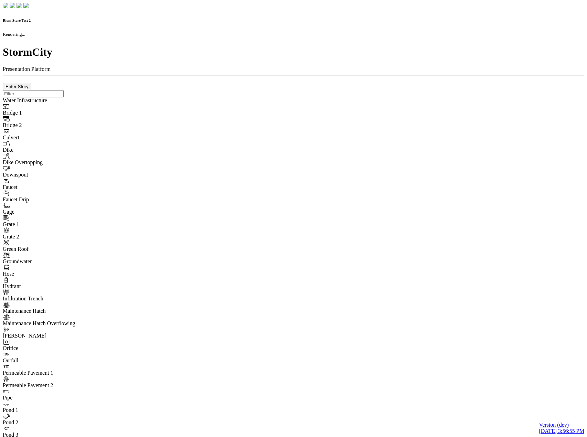
checkbox input "true"
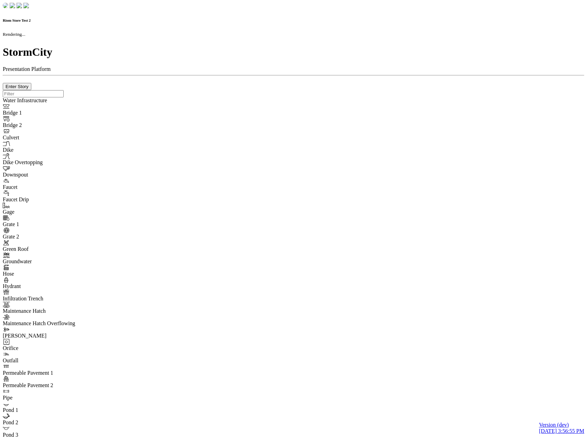
type input "0m"
type textarea "Depth = 0"
checkbox input "true"
select select "CIRCLE"
type input "7"
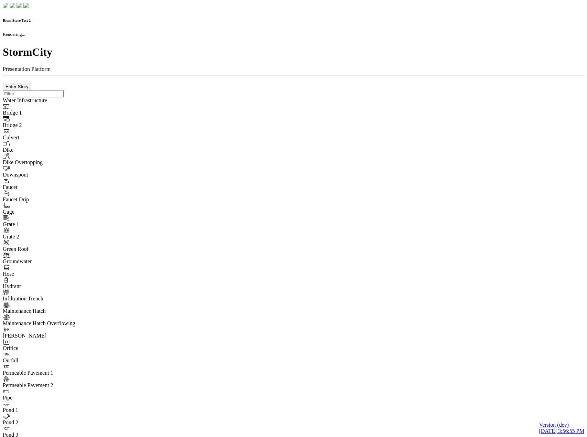
checkbox input "true"
type input "0"
type textarea "<i class="far fa-building"></i>"
type input "7"
select select "None"
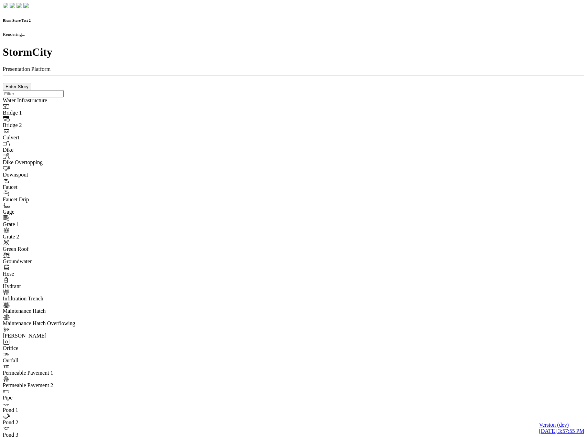
checkbox input "true"
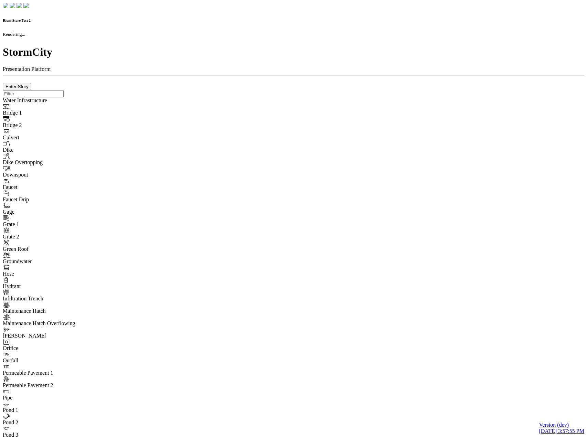
type input "0m"
type textarea "Depth = 0"
checkbox input "true"
select select "CIRCLE"
type input "7"
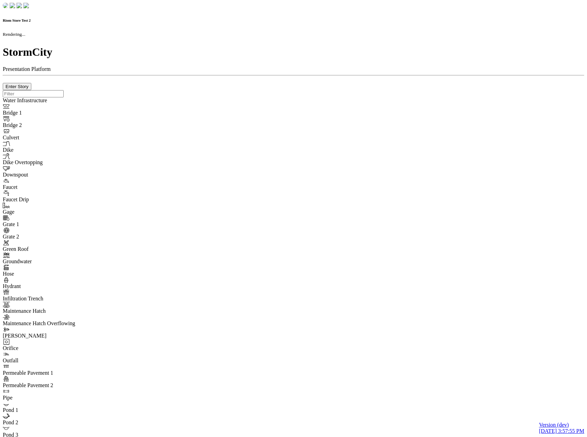
checkbox input "true"
type input "0"
type textarea "<i class="far fa-building"></i>"
select select "None"
type input "7"
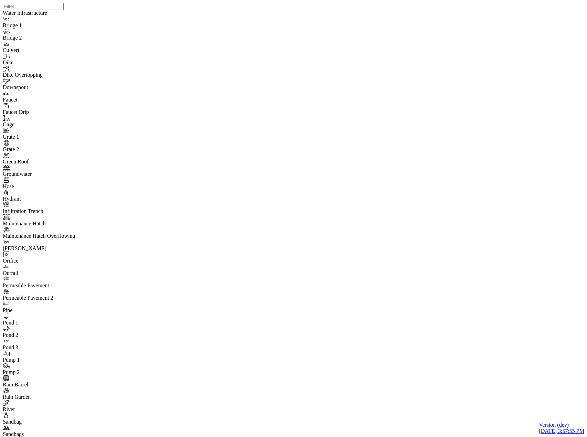
drag, startPoint x: 116, startPoint y: 41, endPoint x: 129, endPoint y: 60, distance: 23.0
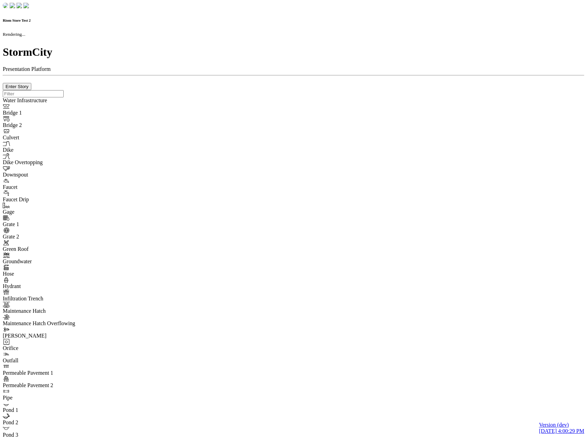
checkbox input "true"
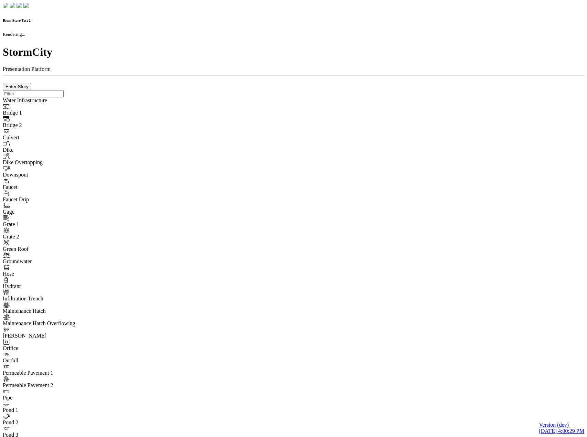
type input "0m"
type textarea "Depth = 0"
checkbox input "true"
select select "CIRCLE"
type input "7"
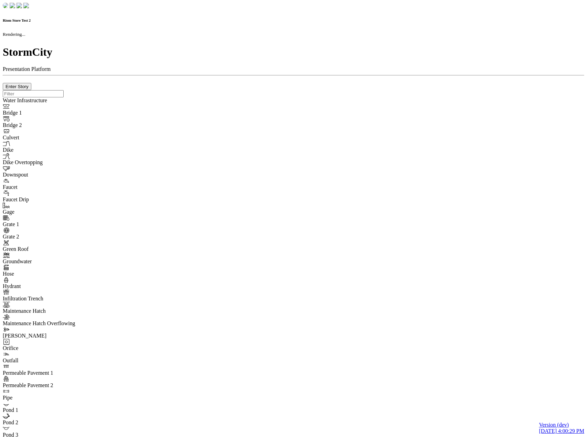
checkbox input "true"
type input "0"
type textarea "<i class="far fa-building"></i>"
select select "None"
type input "7"
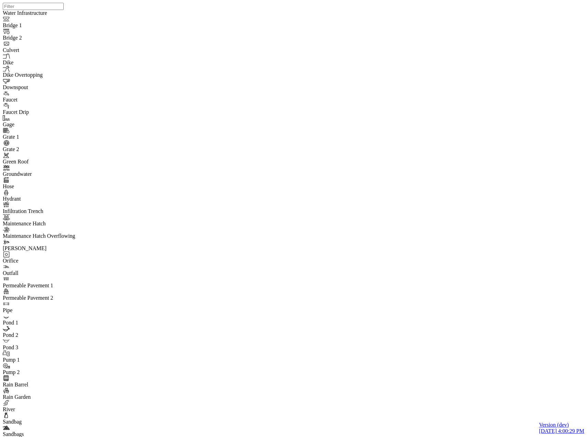
click at [133, 116] on div at bounding box center [296, 210] width 587 height 420
drag, startPoint x: 120, startPoint y: 42, endPoint x: 164, endPoint y: 57, distance: 46.2
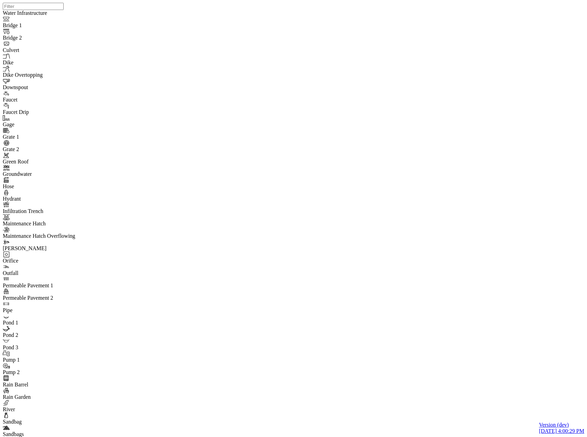
drag, startPoint x: 356, startPoint y: 28, endPoint x: 350, endPoint y: 30, distance: 6.5
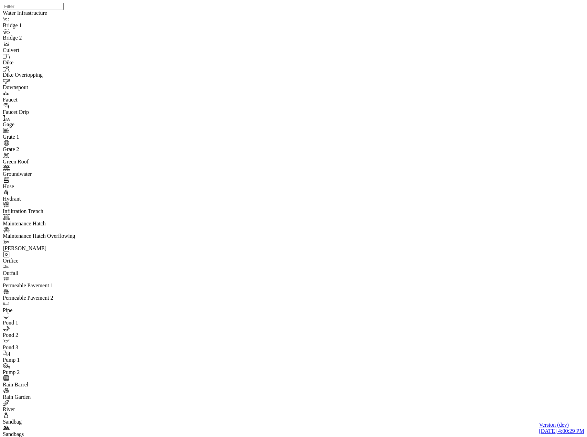
drag, startPoint x: 349, startPoint y: 27, endPoint x: 117, endPoint y: 76, distance: 236.9
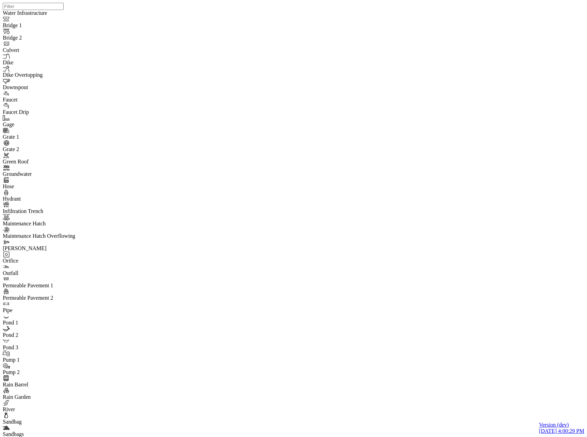
drag, startPoint x: 354, startPoint y: 28, endPoint x: 225, endPoint y: 55, distance: 132.1
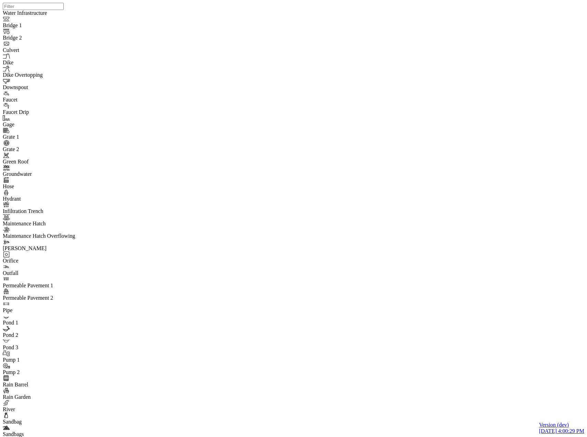
drag, startPoint x: 346, startPoint y: 28, endPoint x: 142, endPoint y: 39, distance: 203.8
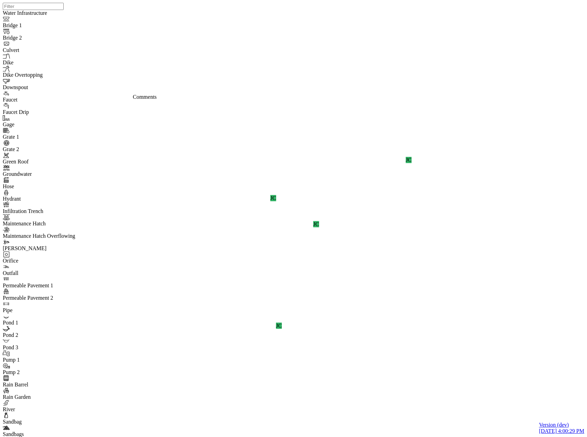
click at [298, 239] on div "JC JC JC JC JC" at bounding box center [296, 210] width 587 height 420
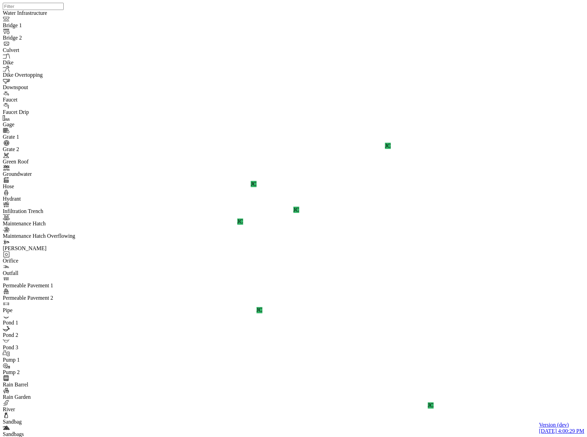
click at [252, 208] on div "JC JC JC JC JC" at bounding box center [296, 210] width 587 height 420
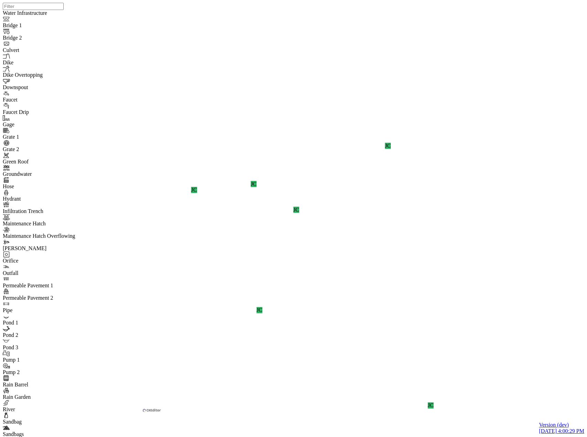
click at [573, 236] on div "JC JC JC JC JC JC" at bounding box center [296, 210] width 587 height 420
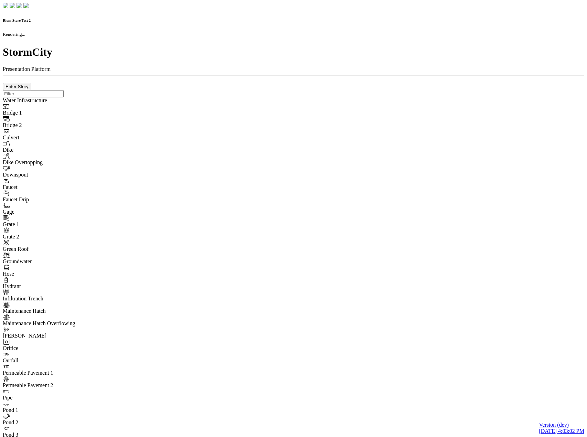
checkbox input "true"
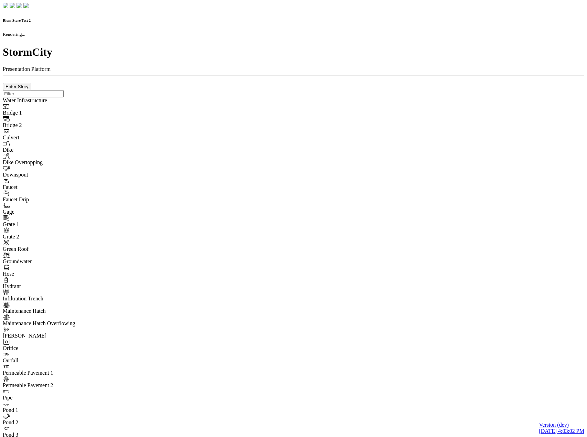
type input "0m"
type textarea "Depth = 0"
checkbox input "true"
select select "CIRCLE"
type input "7"
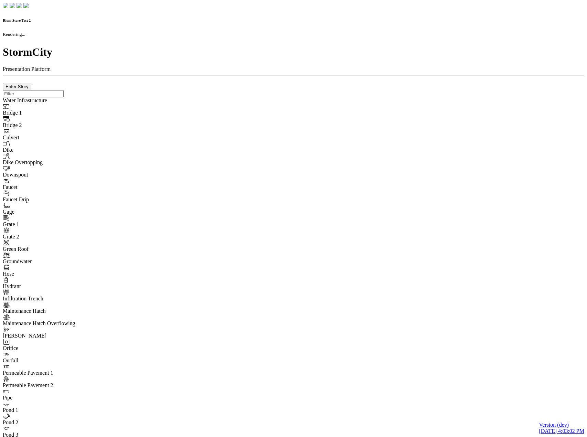
checkbox input "true"
type input "0"
type textarea "<i class="far fa-building"></i>"
select select "None"
type input "7"
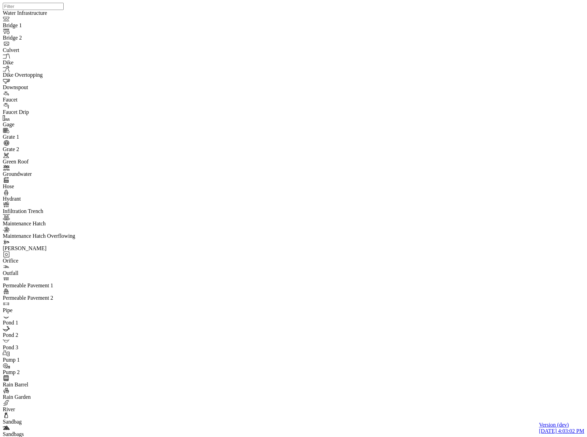
click at [284, 226] on div "JC JC JC JC" at bounding box center [296, 210] width 587 height 420
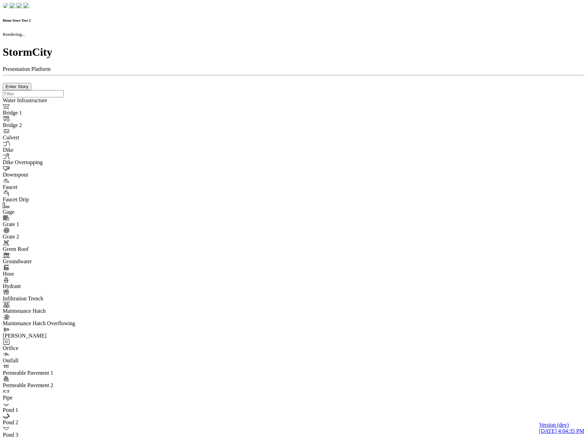
checkbox input "true"
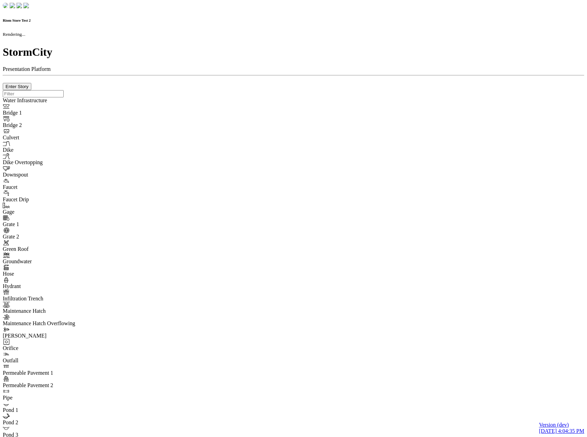
type input "0m"
type textarea "Depth = 0"
checkbox input "true"
select select "CIRCLE"
type input "7"
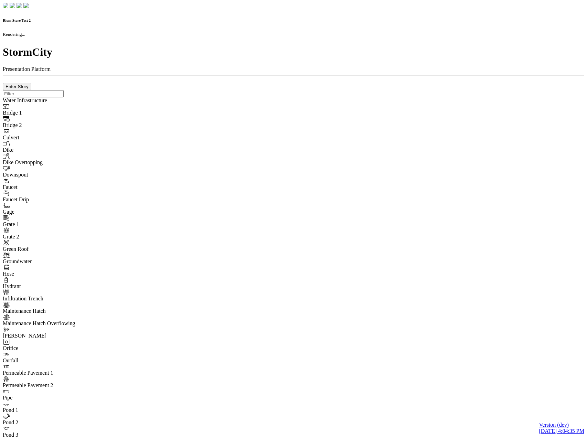
checkbox input "true"
type input "0"
type textarea "<i class="far fa-building"></i>"
type input "7"
select select "None"
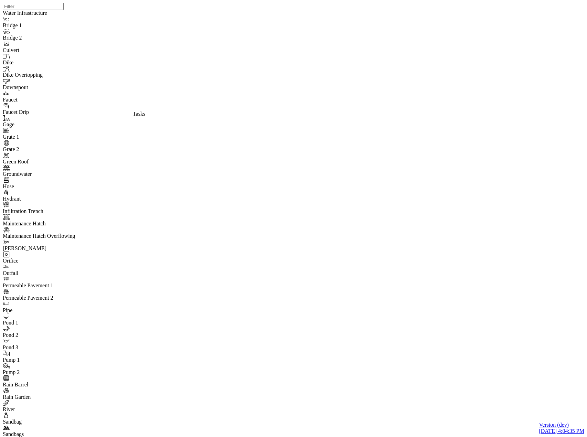
click at [339, 160] on div "JC JC JC JC" at bounding box center [296, 210] width 587 height 420
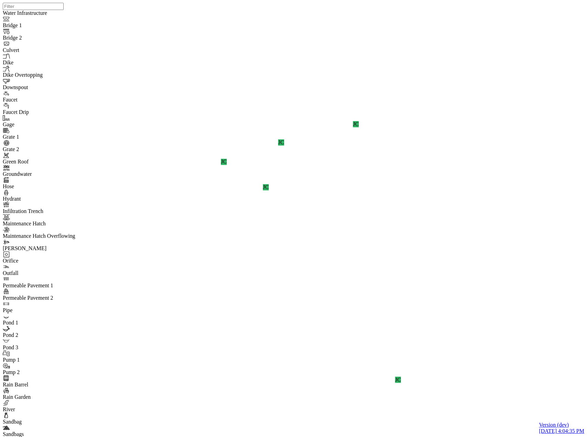
type input "Comment from Jesse Cluthe"
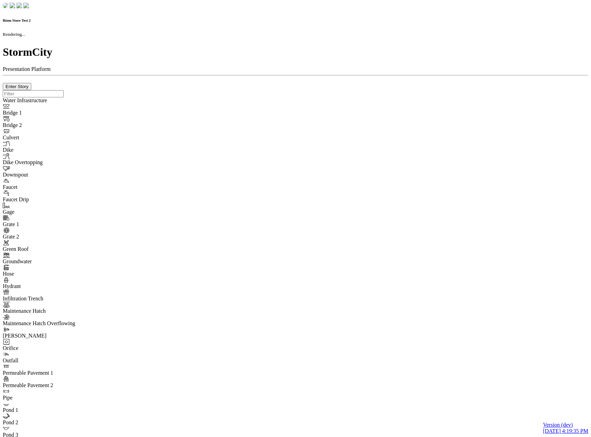
checkbox input "true"
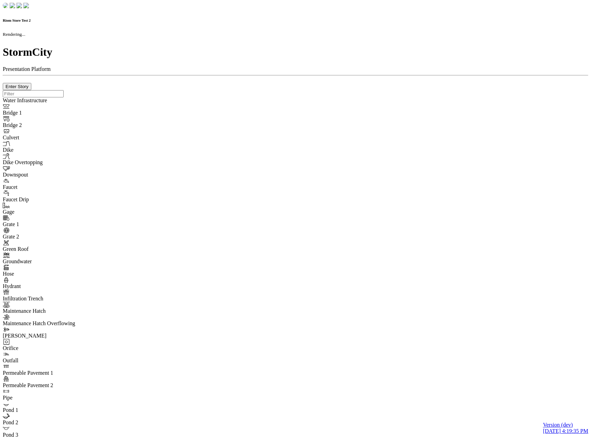
type input "0m"
type textarea "Depth = 0"
checkbox input "true"
select select "CIRCLE"
type input "7"
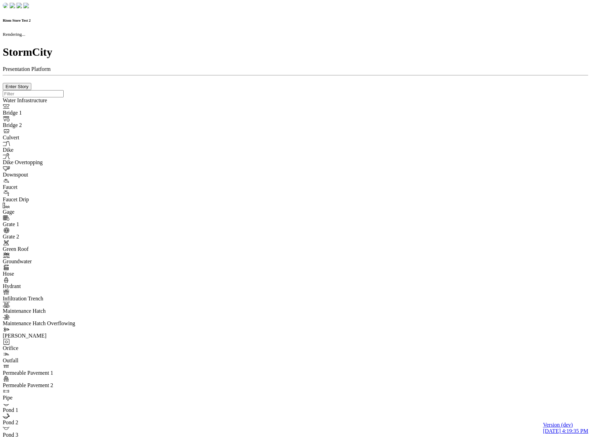
checkbox input "true"
type input "0"
type textarea "<i class="far fa-building"></i>"
select select "None"
type input "7"
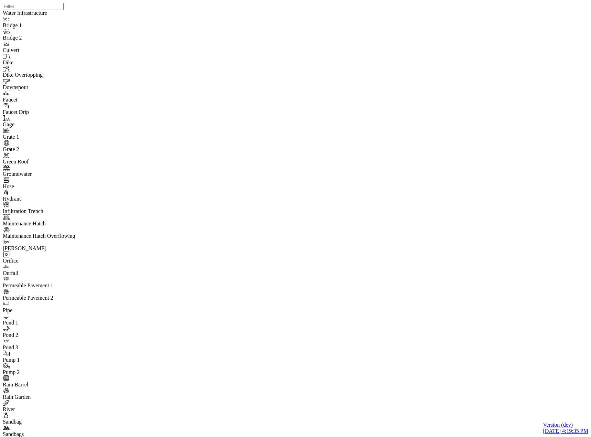
drag, startPoint x: 40, startPoint y: 153, endPoint x: 57, endPoint y: 127, distance: 31.0
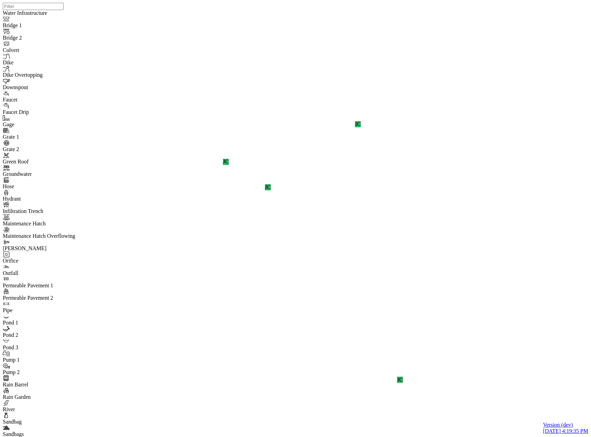
type input "Comment from Jesse Cluthe"
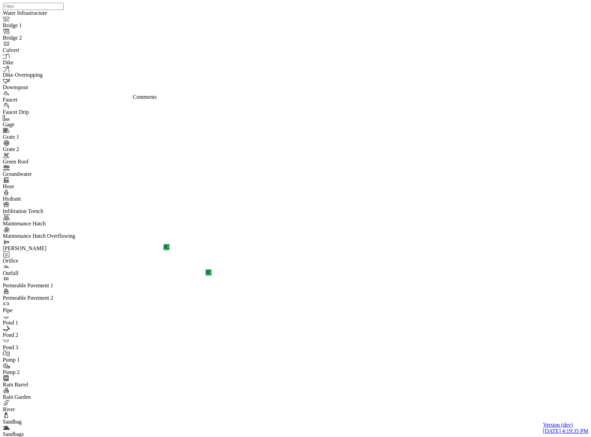
click at [353, 199] on div "JC JC JC" at bounding box center [298, 210] width 591 height 420
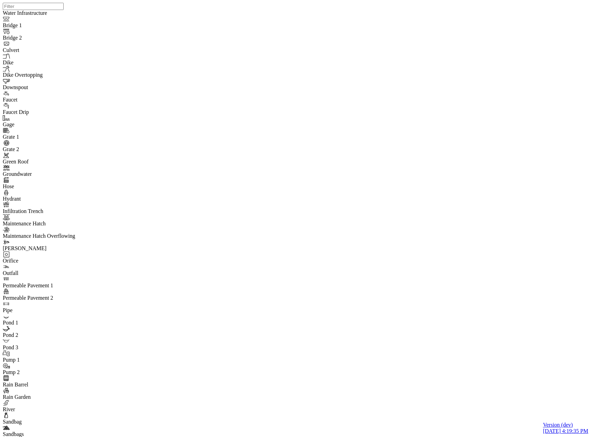
click at [133, 98] on div "JC JC JC" at bounding box center [298, 210] width 591 height 420
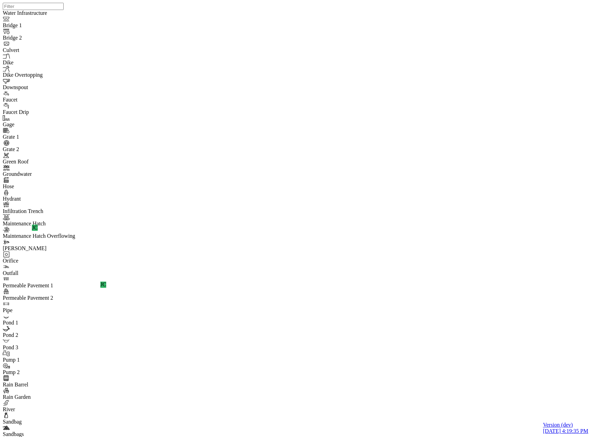
drag, startPoint x: 172, startPoint y: 385, endPoint x: 172, endPoint y: 378, distance: 6.2
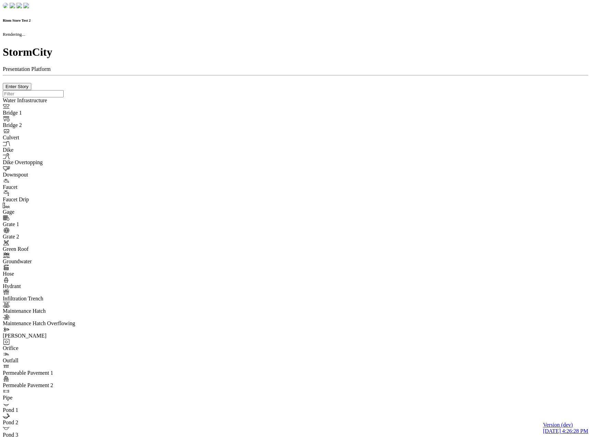
checkbox input "true"
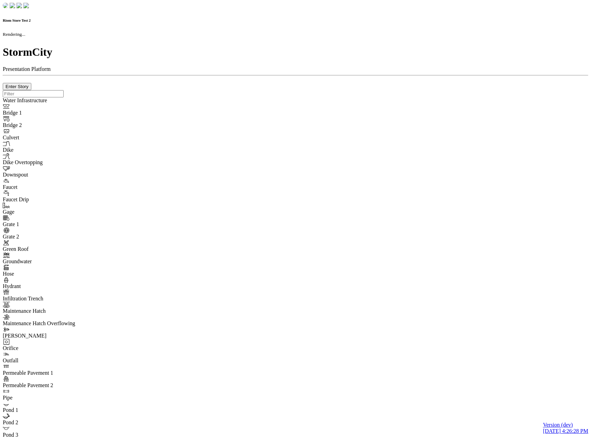
type input "0m"
type textarea "Depth = 0"
checkbox input "true"
select select "CIRCLE"
type input "7"
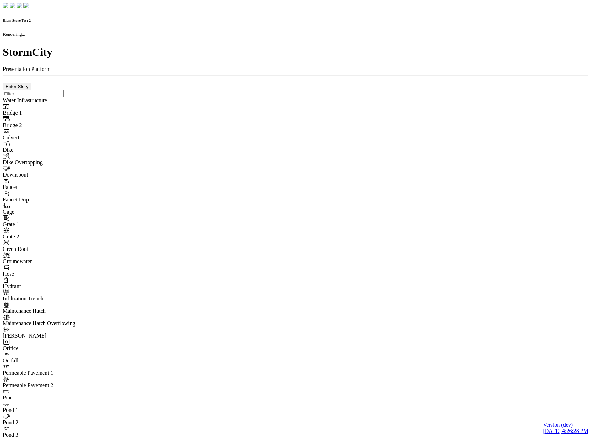
checkbox input "true"
type input "0"
type textarea "<i class="far fa-building"></i>"
checkbox input "true"
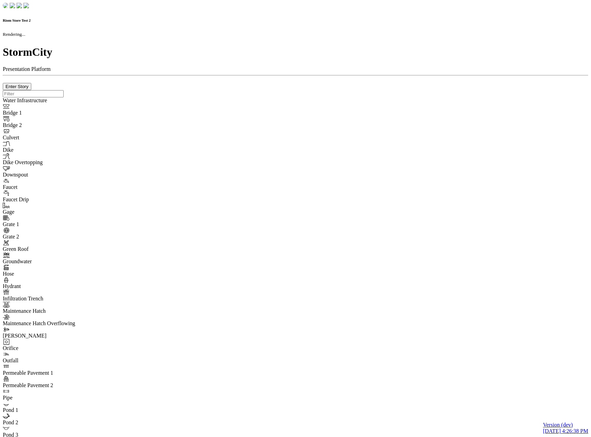
checkbox input "true"
type input "0m"
type textarea "Depth = 0"
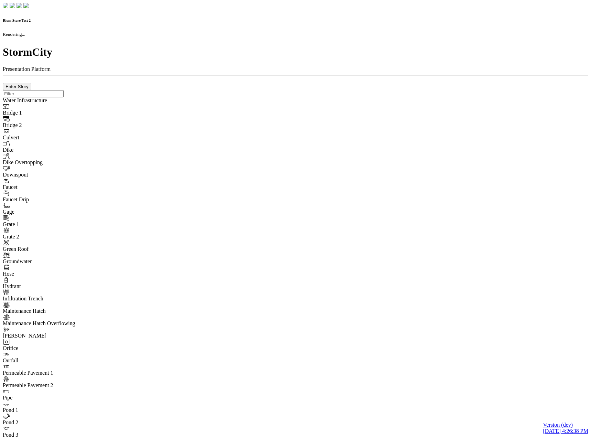
checkbox input "true"
select select "CIRCLE"
type input "7"
checkbox input "true"
type input "0"
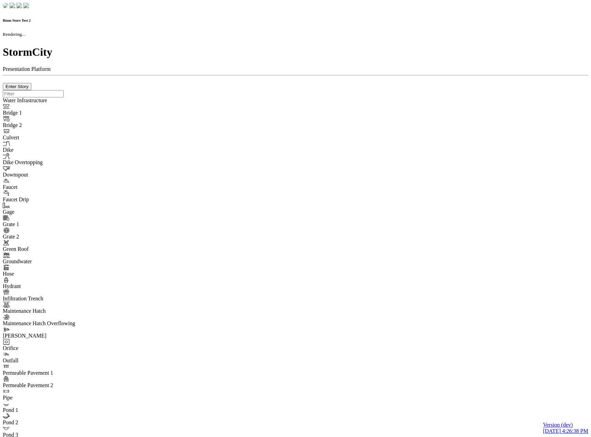
type textarea "<i class="far fa-building"></i>"
type input "7"
select select "None"
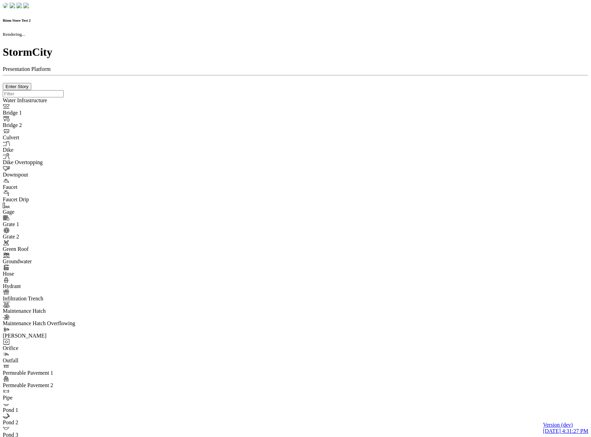
checkbox input "true"
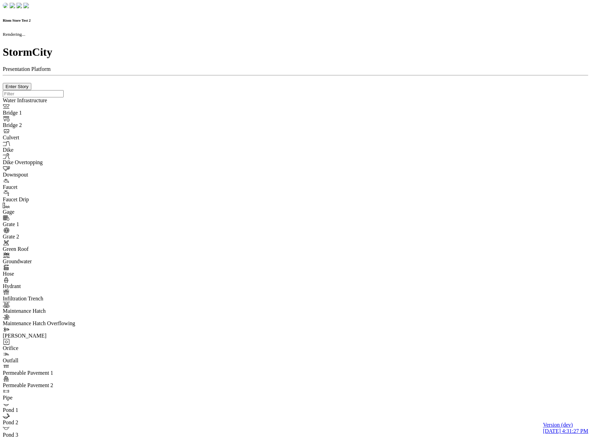
type input "0m"
type textarea "Depth = 0"
checkbox input "true"
select select "CIRCLE"
type input "7"
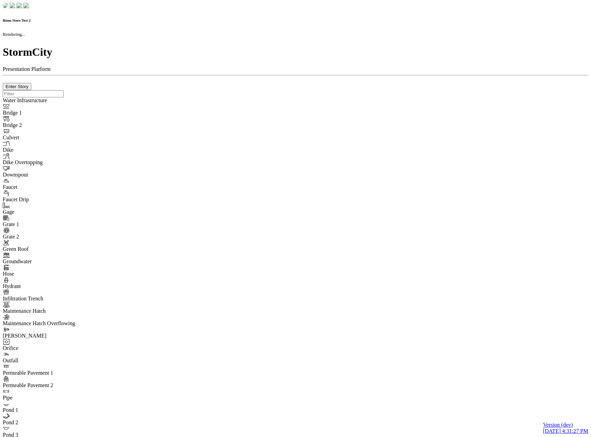
checkbox input "true"
type input "0"
type textarea "<i class="far fa-building"></i>"
type input "7"
select select "None"
